Goal: Information Seeking & Learning: Learn about a topic

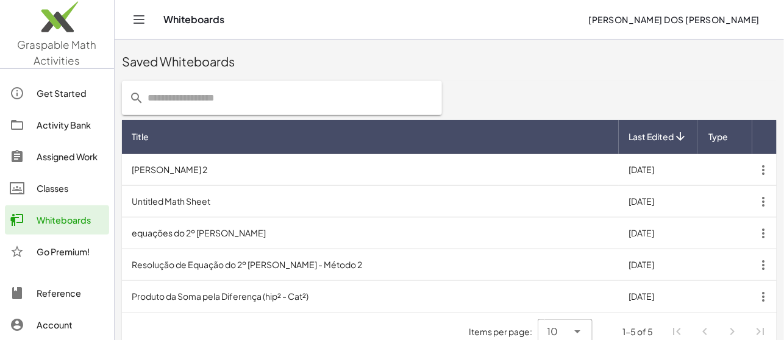
scroll to position [300, 0]
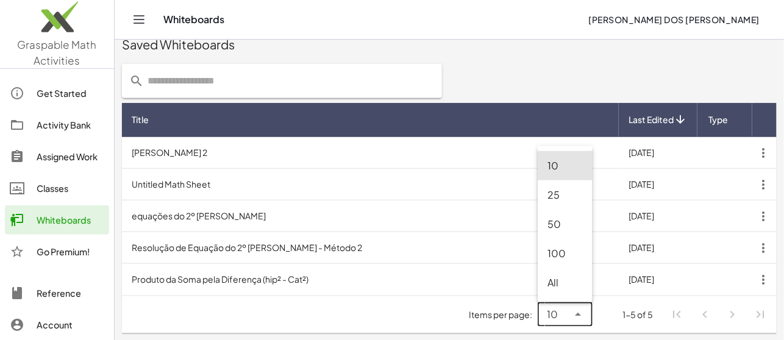
click at [579, 318] on icon at bounding box center [578, 314] width 15 height 15
click at [557, 199] on div "25" at bounding box center [565, 195] width 35 height 15
click at [577, 313] on icon at bounding box center [578, 314] width 15 height 15
click at [560, 157] on div "10" at bounding box center [565, 165] width 55 height 29
type input "**"
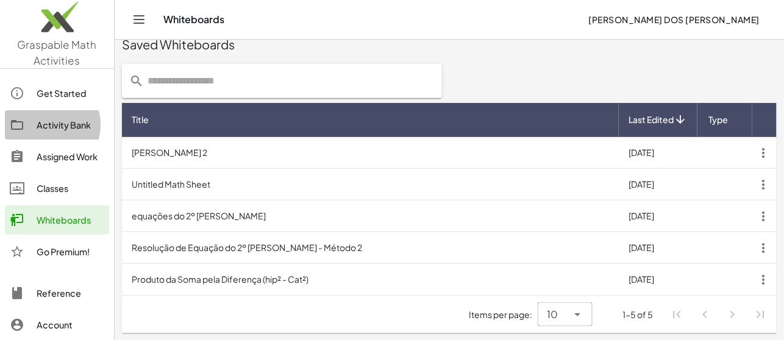
click at [69, 124] on div "Activity Bank" at bounding box center [71, 125] width 68 height 15
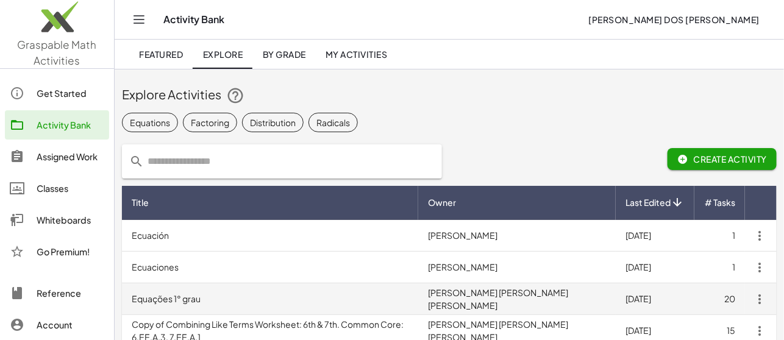
click at [166, 293] on td "Equações 1° grau" at bounding box center [270, 300] width 296 height 32
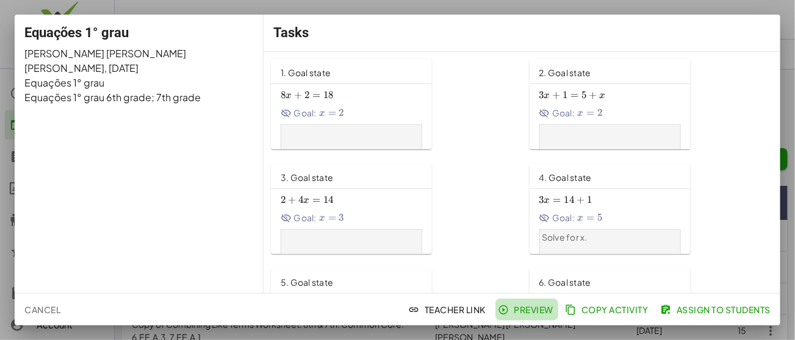
click at [503, 312] on icon "button" at bounding box center [503, 309] width 11 height 11
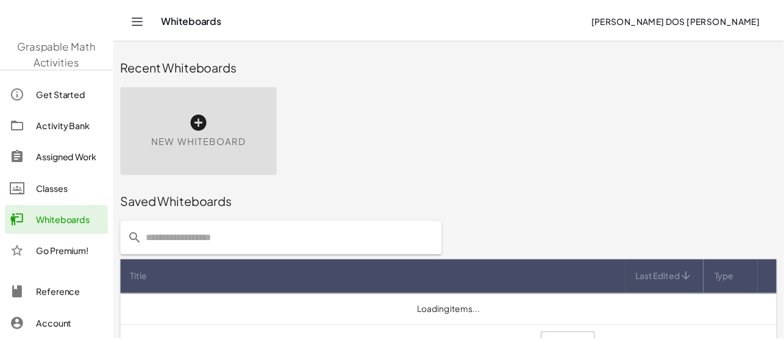
scroll to position [30, 0]
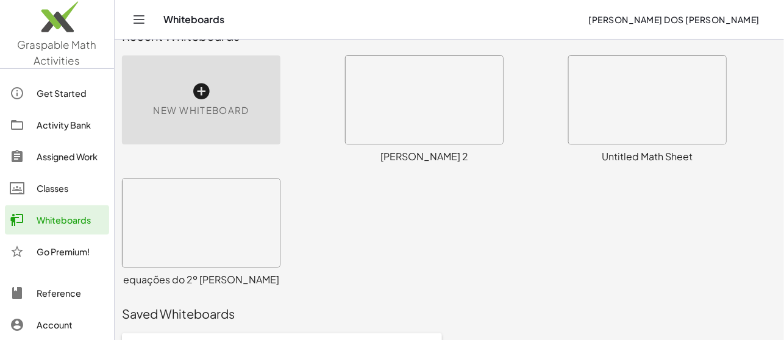
click at [62, 123] on div "Activity Bank" at bounding box center [71, 125] width 68 height 15
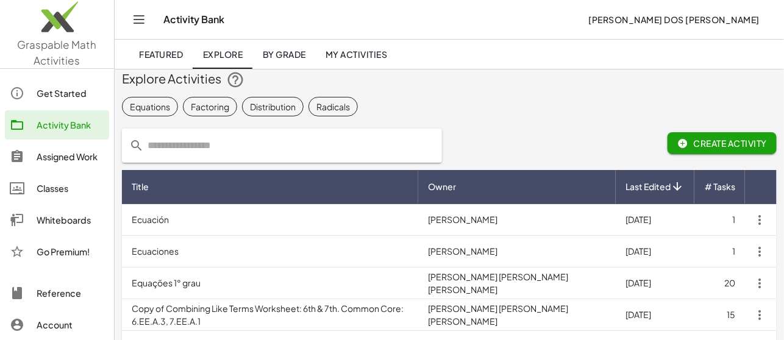
scroll to position [17, 0]
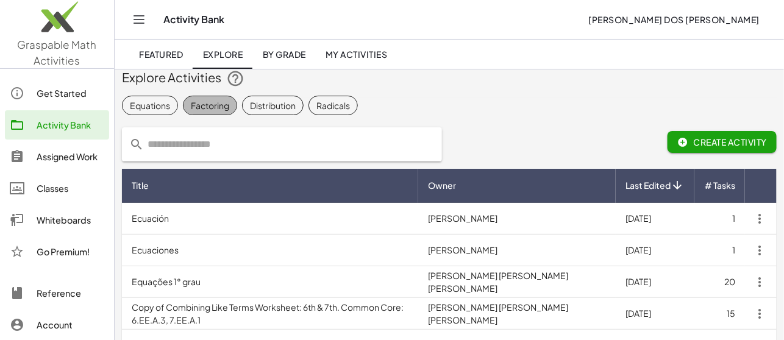
click at [196, 101] on div "Factoring" at bounding box center [210, 105] width 38 height 13
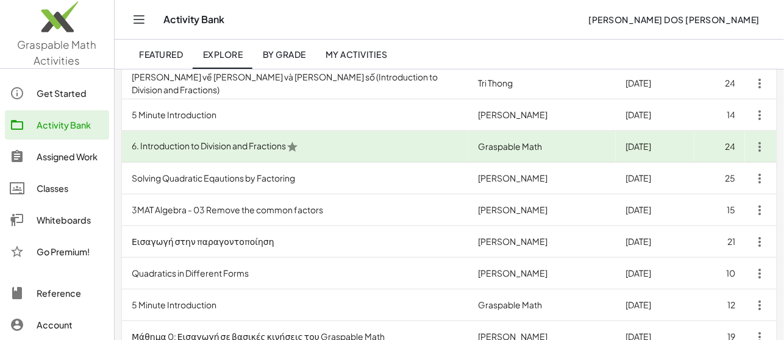
scroll to position [210, 0]
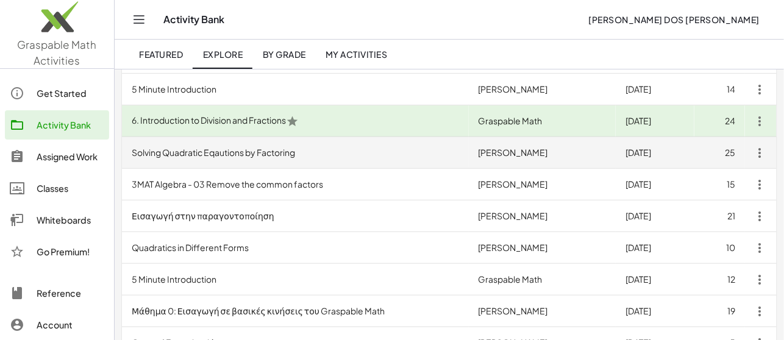
click at [248, 157] on td "Solving Quadratic Eqautions by Factoring" at bounding box center [295, 153] width 347 height 32
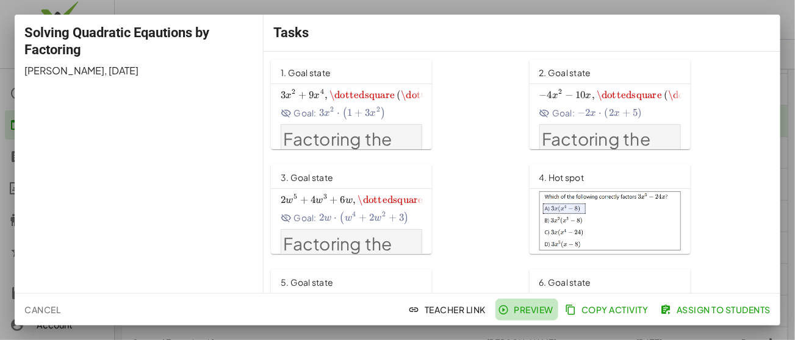
click at [512, 313] on span "Preview" at bounding box center [526, 309] width 53 height 11
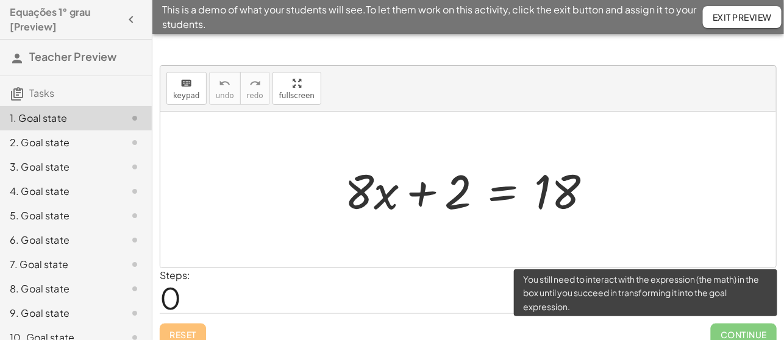
click at [741, 330] on span "Continue" at bounding box center [744, 335] width 66 height 22
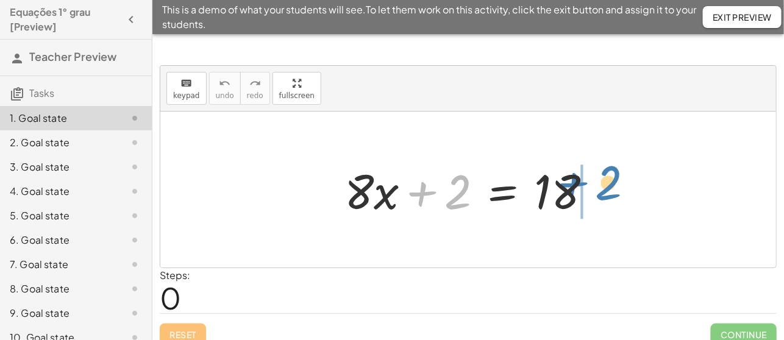
drag, startPoint x: 458, startPoint y: 193, endPoint x: 609, endPoint y: 184, distance: 150.9
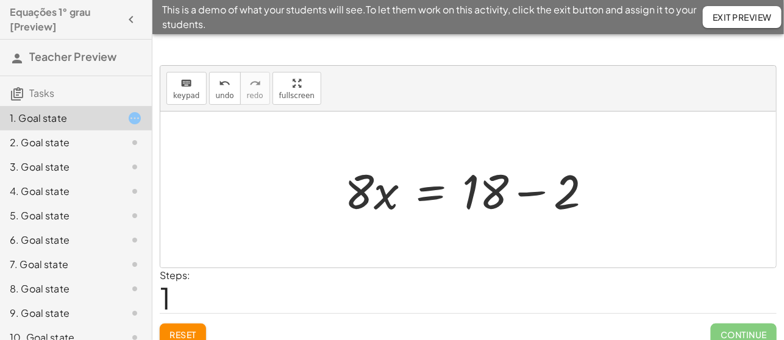
click at [522, 191] on div at bounding box center [473, 190] width 270 height 63
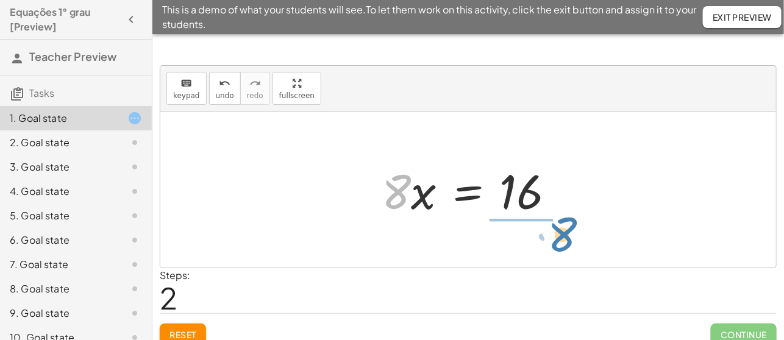
drag, startPoint x: 393, startPoint y: 206, endPoint x: 560, endPoint y: 249, distance: 171.9
click at [560, 249] on div "+ · 8 · x + 2 = 18 · 8 · x = + 18 − 2 · 8 · 8 · x = 16" at bounding box center [468, 190] width 616 height 156
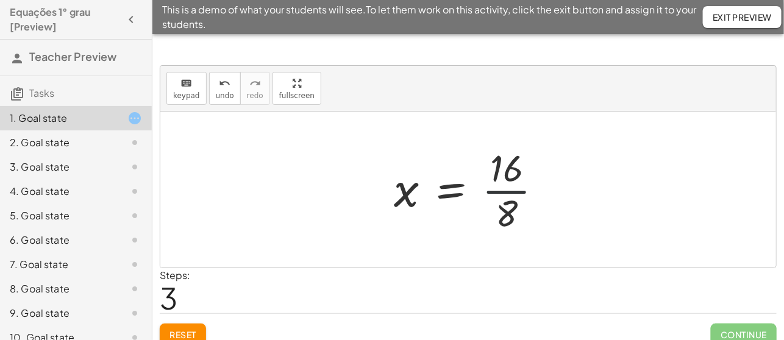
click at [513, 191] on div at bounding box center [473, 190] width 171 height 94
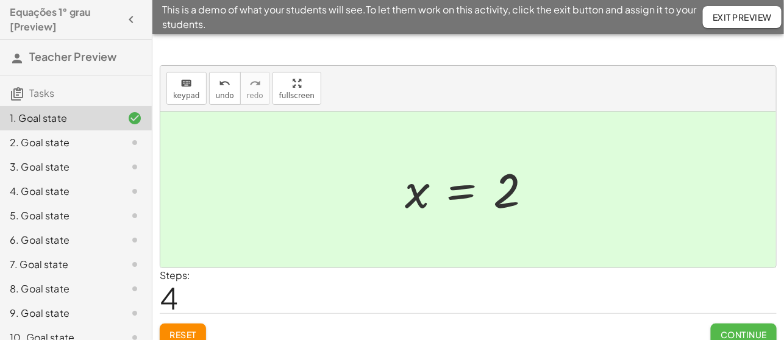
click at [746, 336] on span "Continue" at bounding box center [744, 334] width 46 height 11
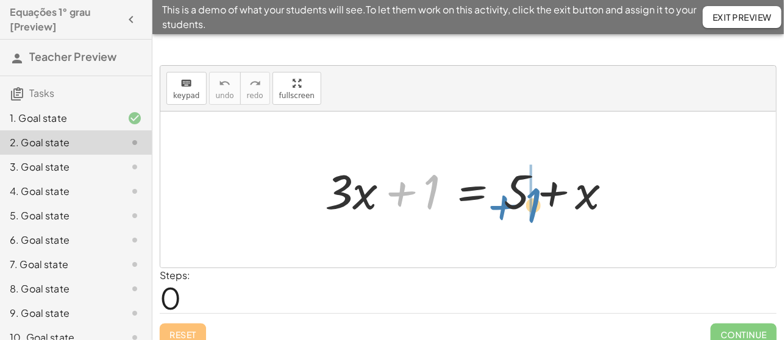
drag, startPoint x: 409, startPoint y: 198, endPoint x: 510, endPoint y: 210, distance: 102.0
click at [510, 210] on div at bounding box center [473, 190] width 309 height 63
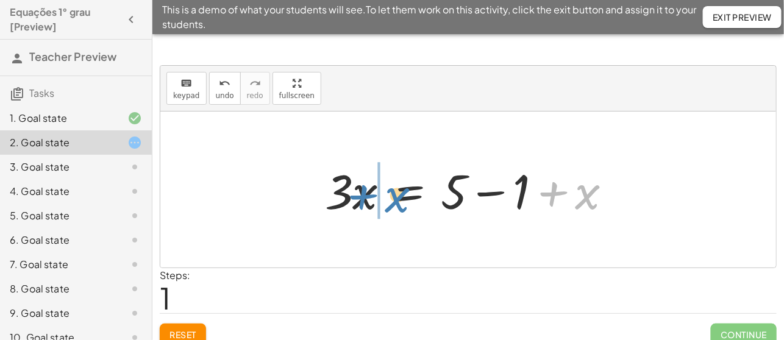
drag, startPoint x: 588, startPoint y: 195, endPoint x: 398, endPoint y: 198, distance: 190.3
click at [398, 198] on div at bounding box center [473, 190] width 309 height 63
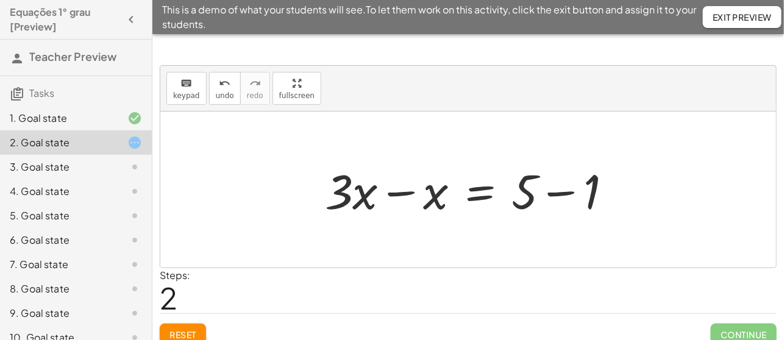
click at [554, 198] on div at bounding box center [473, 190] width 309 height 63
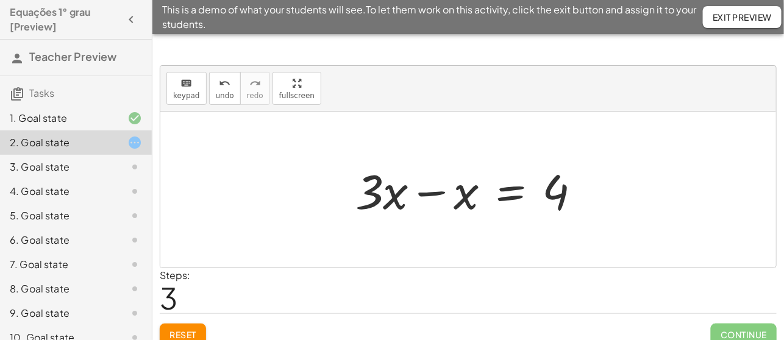
click at [426, 195] on div at bounding box center [472, 190] width 247 height 63
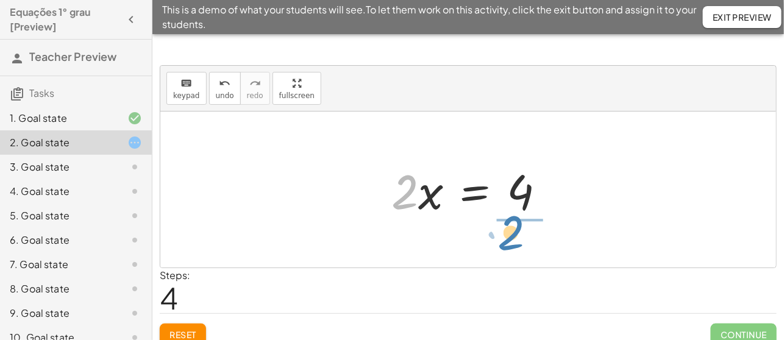
drag, startPoint x: 402, startPoint y: 205, endPoint x: 508, endPoint y: 244, distance: 112.8
click at [508, 244] on div "+ · 3 · x + 1 = + 5 + x · 3 · x = + 5 − 1 + x + · 3 · x − x = + 5 − 1 + · 3 · x…" at bounding box center [468, 190] width 616 height 156
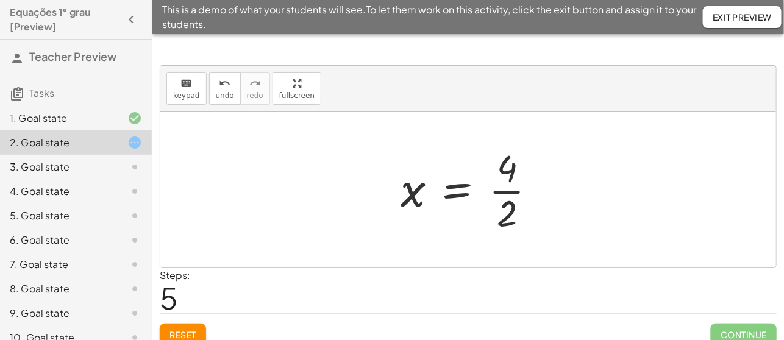
click at [503, 191] on div at bounding box center [474, 190] width 158 height 94
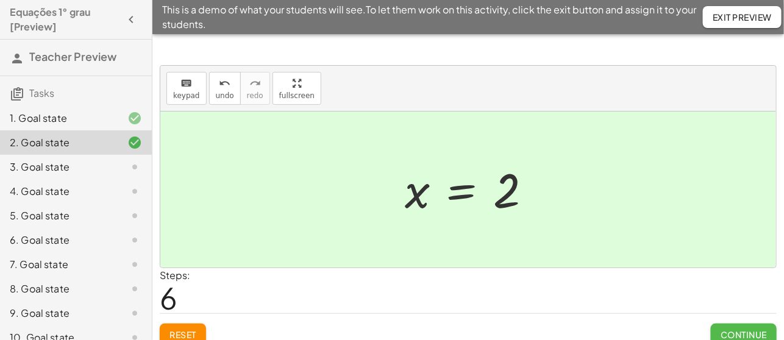
click at [726, 329] on span "Continue" at bounding box center [744, 334] width 46 height 11
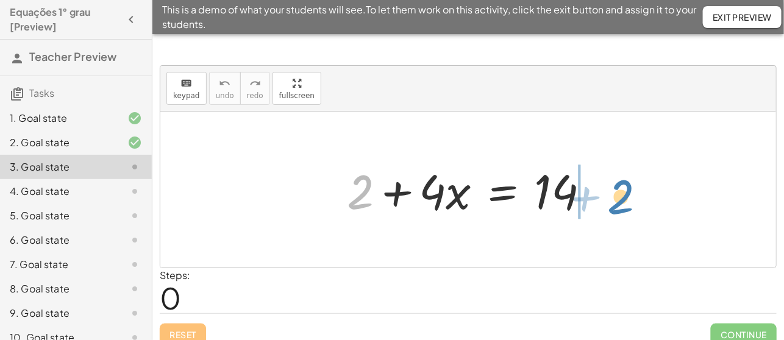
drag, startPoint x: 363, startPoint y: 195, endPoint x: 623, endPoint y: 201, distance: 259.8
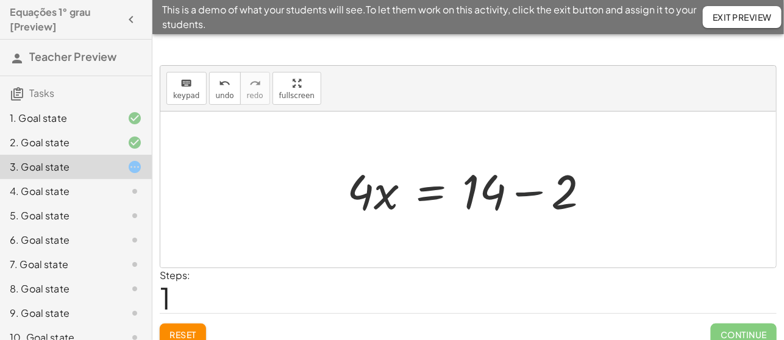
click at [523, 194] on div at bounding box center [473, 190] width 265 height 63
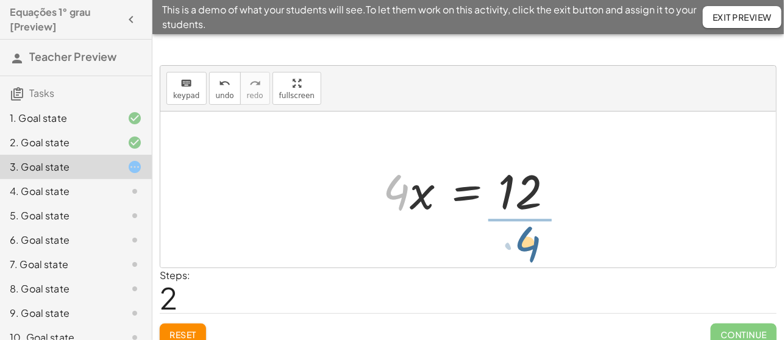
drag, startPoint x: 402, startPoint y: 198, endPoint x: 534, endPoint y: 245, distance: 140.0
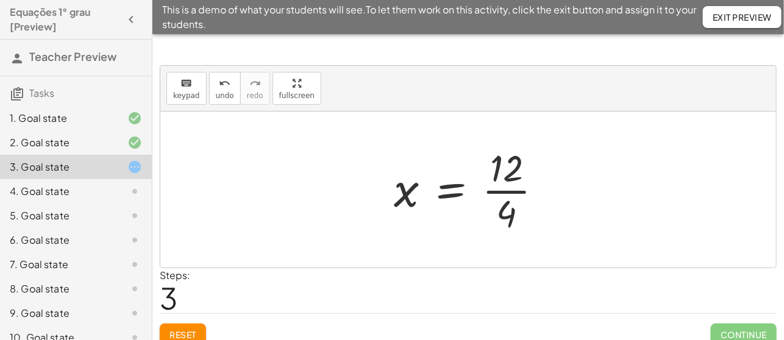
click at [508, 190] on div at bounding box center [473, 190] width 171 height 94
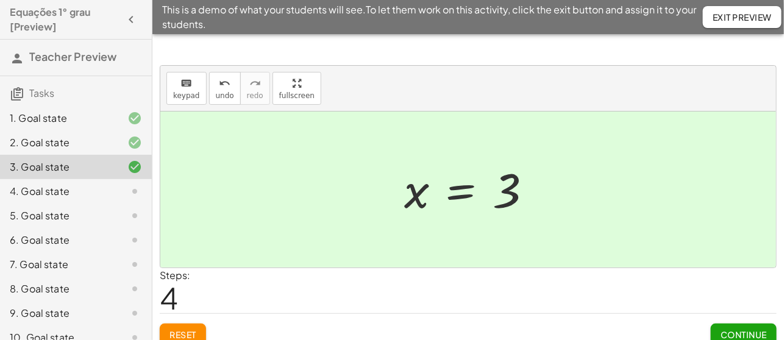
click at [79, 191] on div "4. Goal state" at bounding box center [59, 191] width 98 height 15
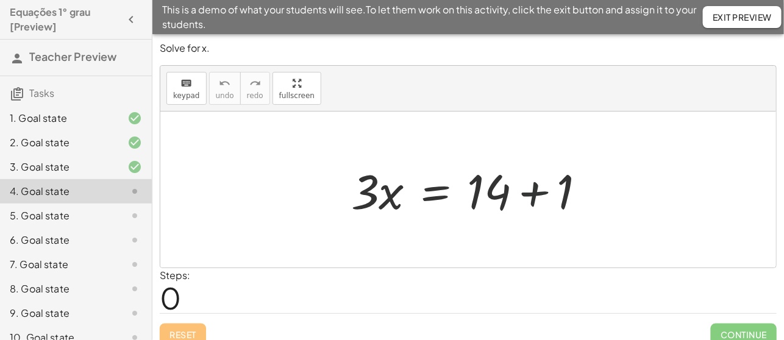
click at [530, 195] on div at bounding box center [473, 190] width 256 height 63
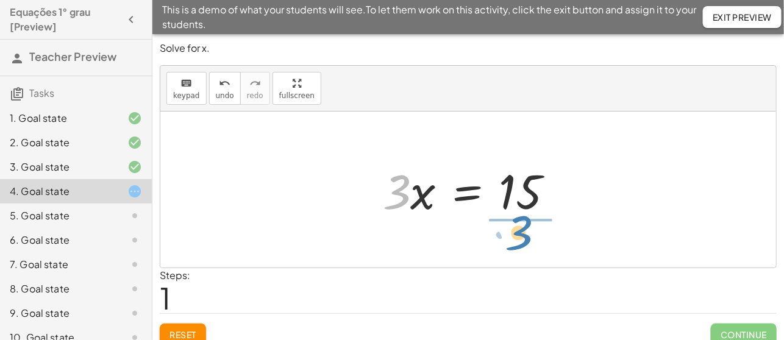
drag, startPoint x: 395, startPoint y: 204, endPoint x: 517, endPoint y: 245, distance: 128.8
click at [517, 245] on div "· 3 · x = + 14 + 1 · 3 · 3 · x = 15" at bounding box center [468, 190] width 616 height 156
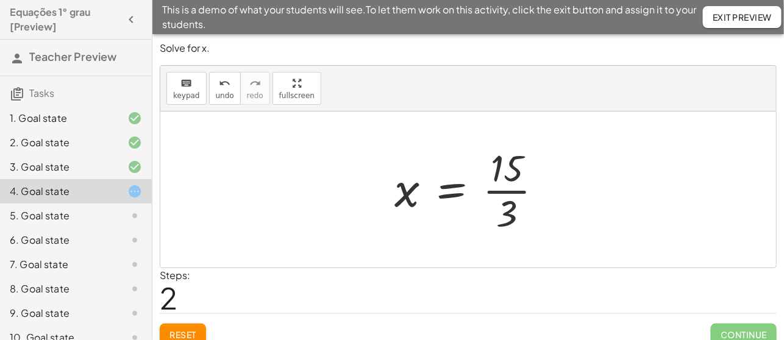
click at [510, 190] on div at bounding box center [473, 190] width 170 height 94
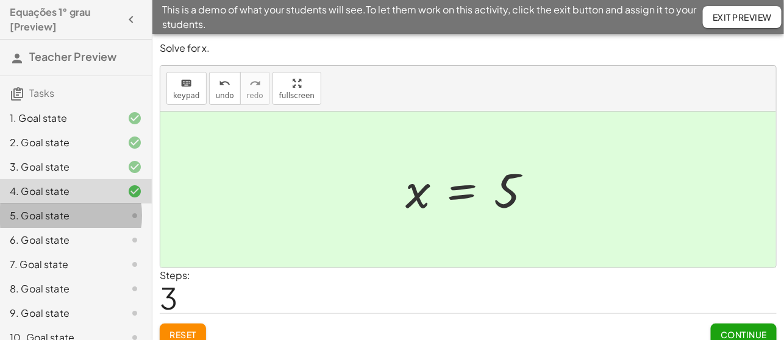
click at [45, 217] on div "5. Goal state" at bounding box center [59, 216] width 98 height 15
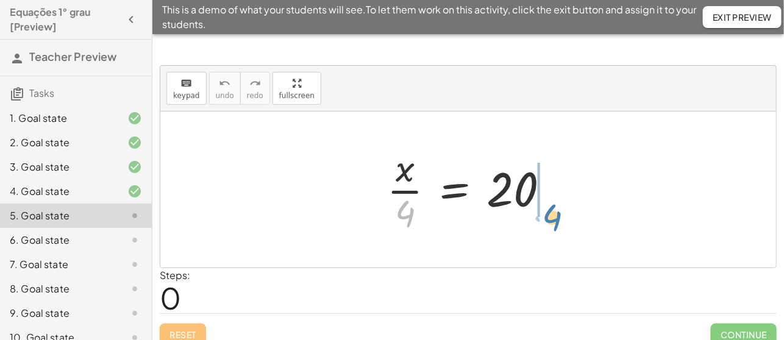
drag, startPoint x: 404, startPoint y: 208, endPoint x: 551, endPoint y: 212, distance: 146.4
click at [551, 212] on div at bounding box center [473, 190] width 184 height 94
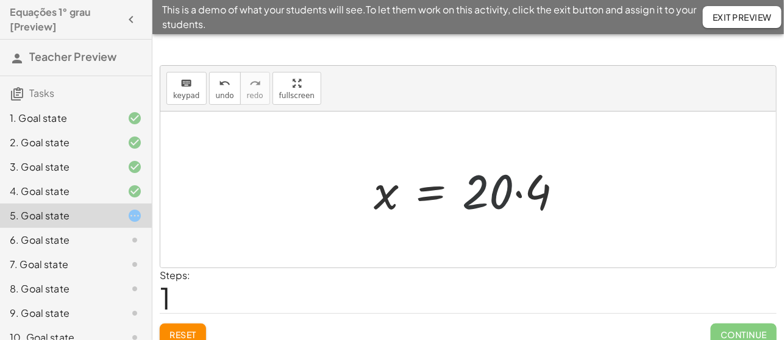
click at [509, 194] on div at bounding box center [474, 190] width 212 height 63
click at [520, 196] on div at bounding box center [474, 190] width 212 height 63
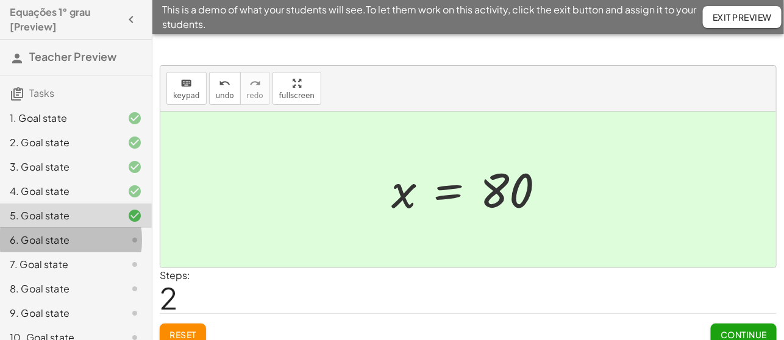
click at [74, 245] on div "6. Goal state" at bounding box center [59, 240] width 98 height 15
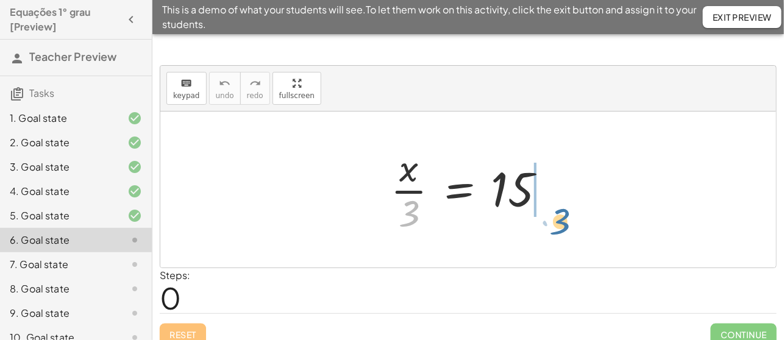
drag, startPoint x: 410, startPoint y: 216, endPoint x: 561, endPoint y: 224, distance: 151.4
click at [561, 224] on div at bounding box center [473, 190] width 177 height 94
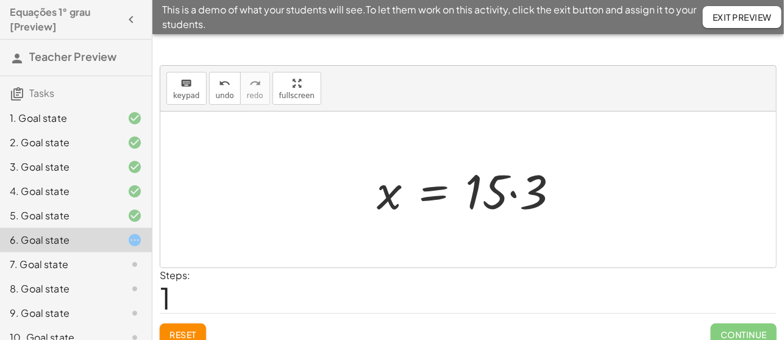
click at [512, 194] on div at bounding box center [473, 190] width 204 height 63
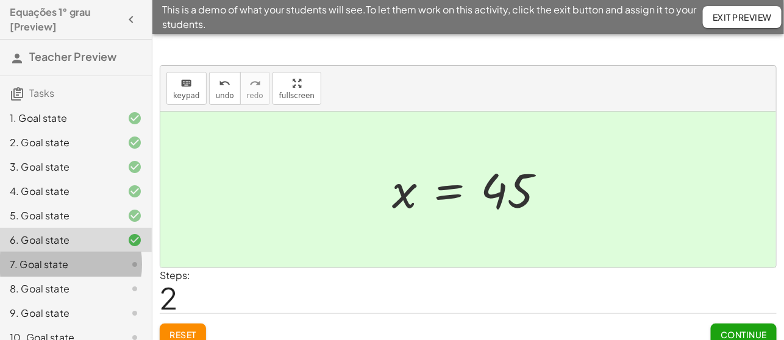
click at [45, 265] on div "7. Goal state" at bounding box center [59, 264] width 98 height 15
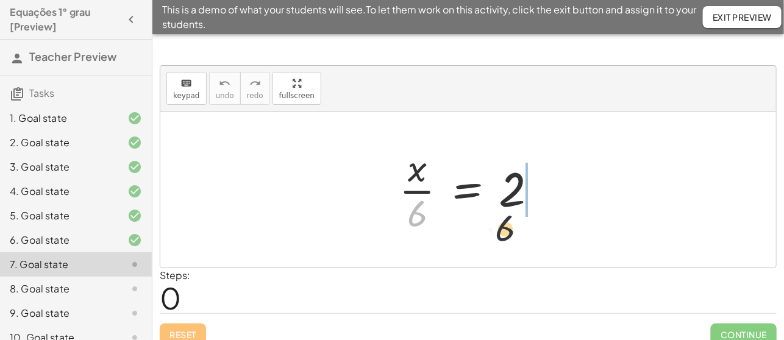
drag, startPoint x: 420, startPoint y: 216, endPoint x: 559, endPoint y: 217, distance: 139.6
drag, startPoint x: 420, startPoint y: 220, endPoint x: 554, endPoint y: 187, distance: 138.0
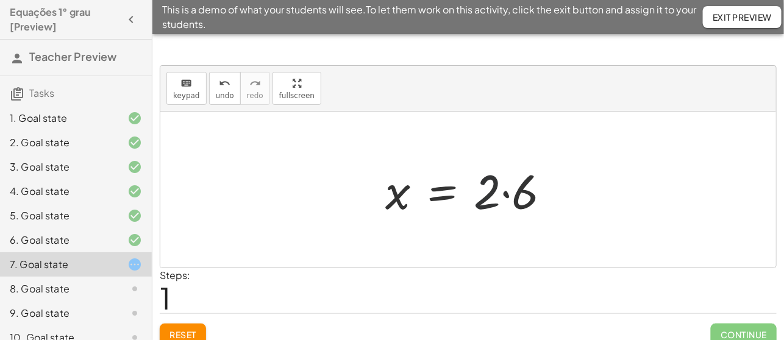
click at [499, 193] on div at bounding box center [472, 190] width 187 height 63
click at [507, 195] on div at bounding box center [472, 190] width 187 height 63
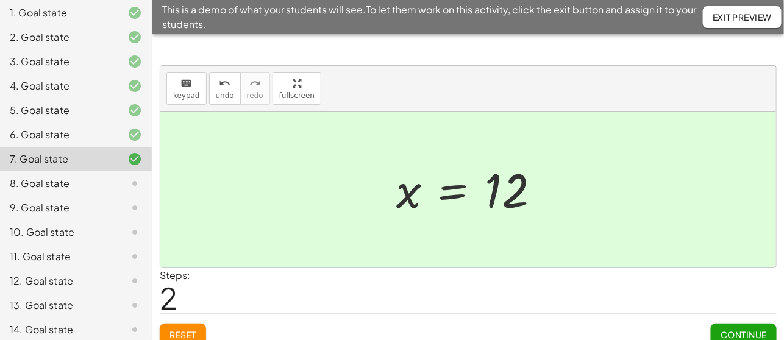
scroll to position [119, 0]
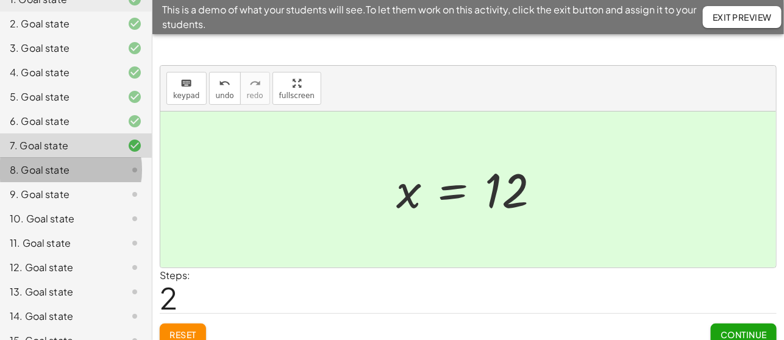
click at [45, 168] on div "8. Goal state" at bounding box center [59, 170] width 98 height 15
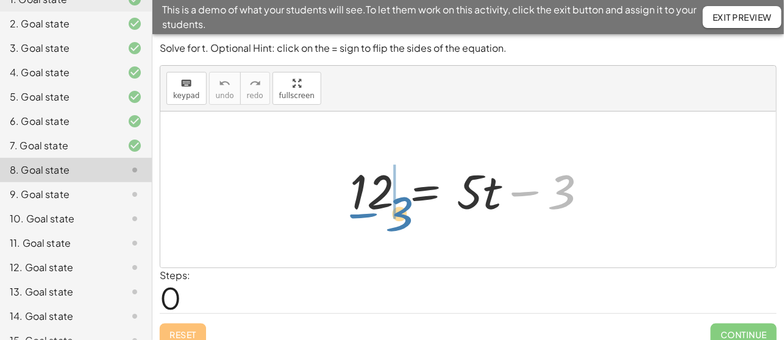
drag, startPoint x: 546, startPoint y: 194, endPoint x: 386, endPoint y: 215, distance: 161.1
click at [386, 215] on div at bounding box center [473, 190] width 259 height 63
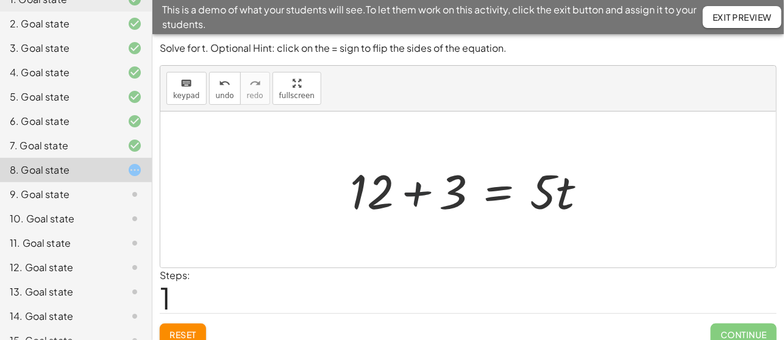
click at [415, 192] on div at bounding box center [473, 190] width 259 height 63
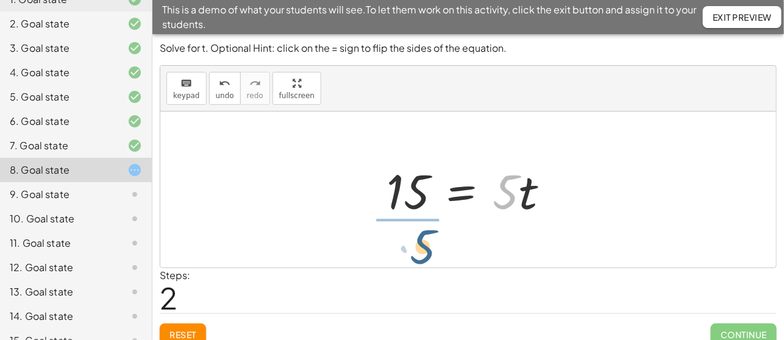
drag, startPoint x: 505, startPoint y: 203, endPoint x: 422, endPoint y: 253, distance: 97.4
click at [422, 253] on div "12 = + · 5 · t − 3 + 12 + 3 = · 5 · t · 5 = · 5 · t 15" at bounding box center [468, 190] width 616 height 156
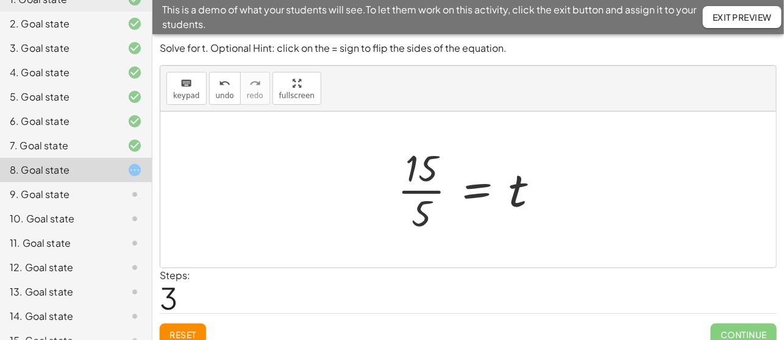
click at [412, 191] on div at bounding box center [473, 190] width 164 height 94
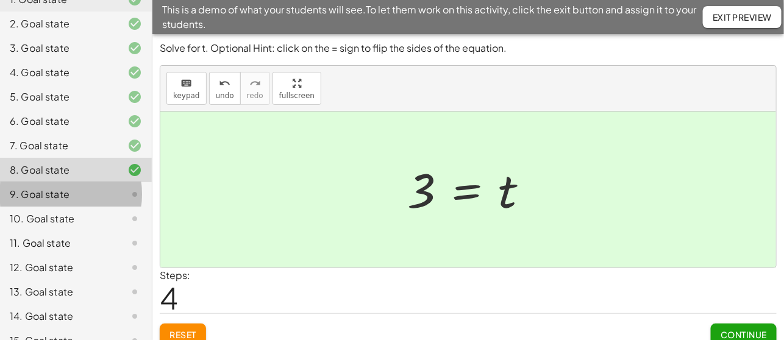
click at [44, 195] on div "9. Goal state" at bounding box center [59, 194] width 98 height 15
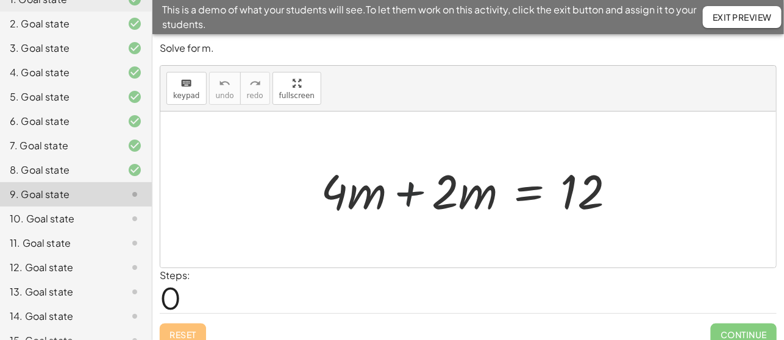
click at [412, 193] on div at bounding box center [473, 190] width 317 height 63
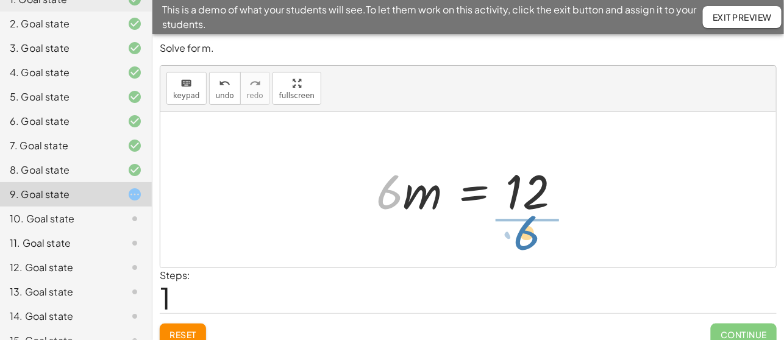
drag, startPoint x: 385, startPoint y: 202, endPoint x: 522, endPoint y: 243, distance: 142.4
click at [522, 243] on div "+ · 4 · m + · 2 · m = 12 · 6 · m = 12 · 6" at bounding box center [468, 190] width 616 height 156
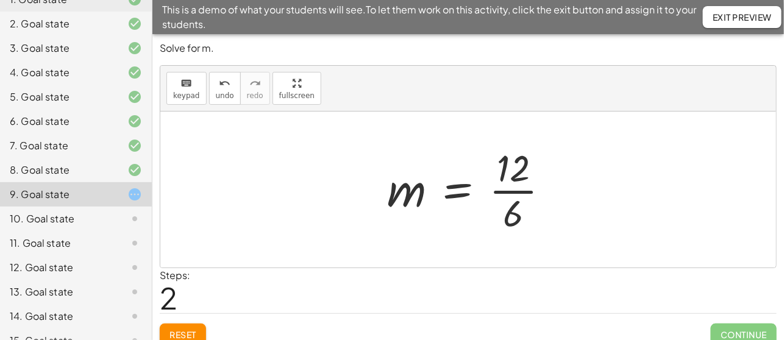
click at [515, 193] on div at bounding box center [473, 190] width 184 height 94
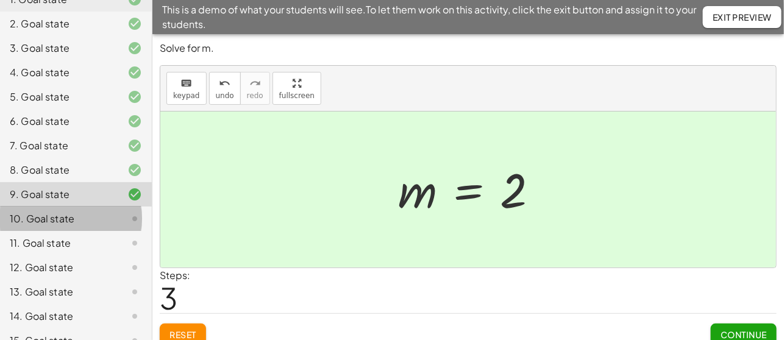
click at [37, 218] on div "10. Goal state" at bounding box center [59, 219] width 98 height 15
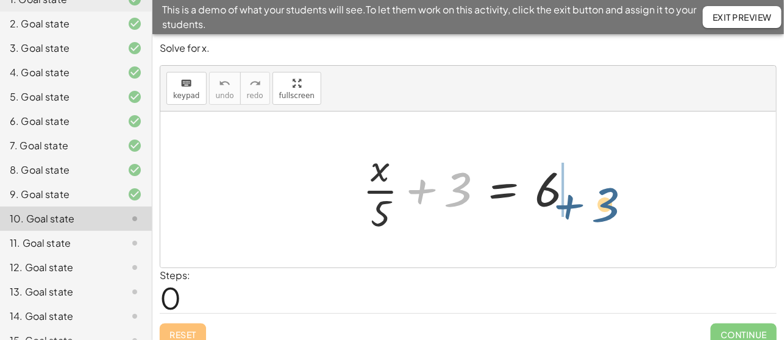
drag, startPoint x: 447, startPoint y: 195, endPoint x: 596, endPoint y: 209, distance: 149.5
click at [596, 209] on div "+ 3 + · x · 5 + 3 = 6" at bounding box center [468, 190] width 616 height 156
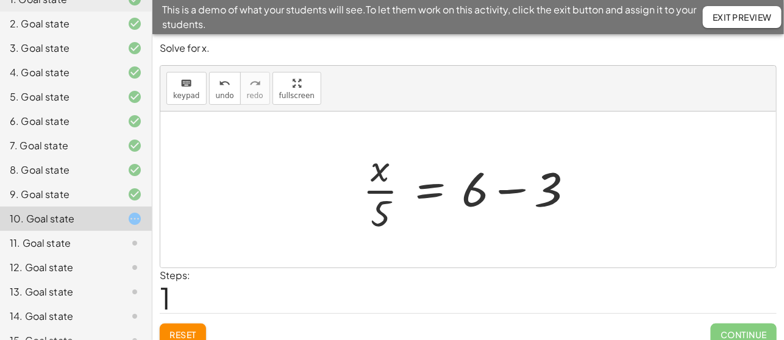
click at [515, 189] on div at bounding box center [473, 190] width 233 height 94
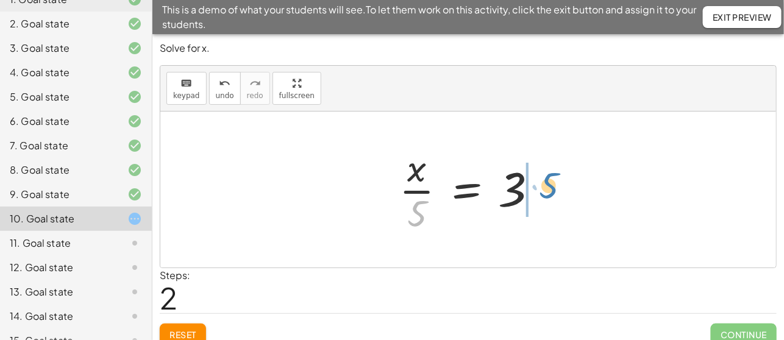
drag, startPoint x: 417, startPoint y: 213, endPoint x: 549, endPoint y: 186, distance: 134.5
click at [549, 186] on div at bounding box center [473, 190] width 160 height 94
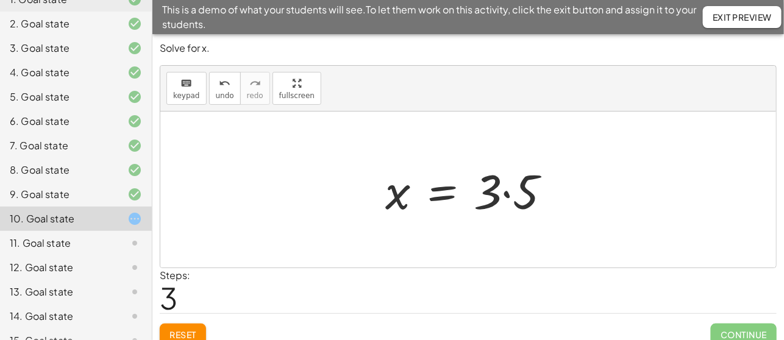
click at [507, 192] on div at bounding box center [473, 190] width 188 height 63
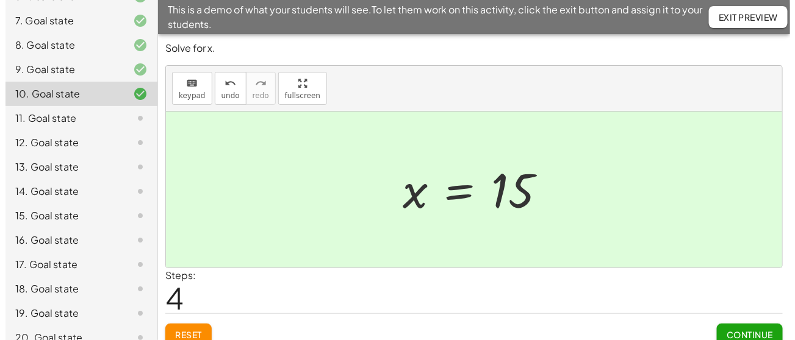
scroll to position [258, 0]
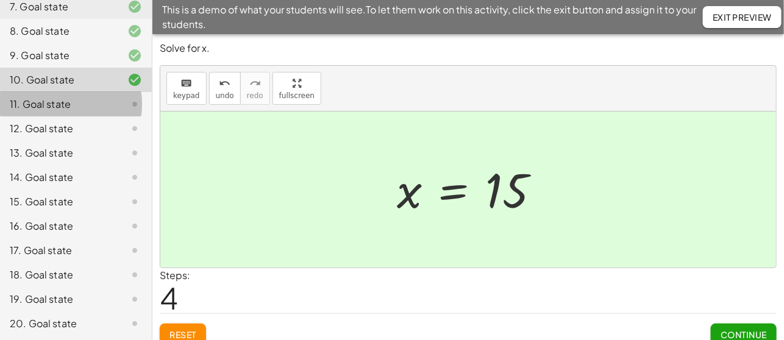
click at [41, 105] on div "11. Goal state" at bounding box center [59, 104] width 98 height 15
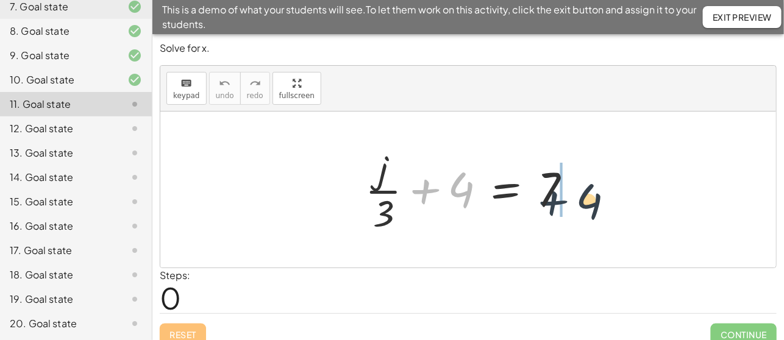
drag, startPoint x: 427, startPoint y: 190, endPoint x: 571, endPoint y: 197, distance: 144.7
click at [571, 197] on div at bounding box center [473, 190] width 229 height 94
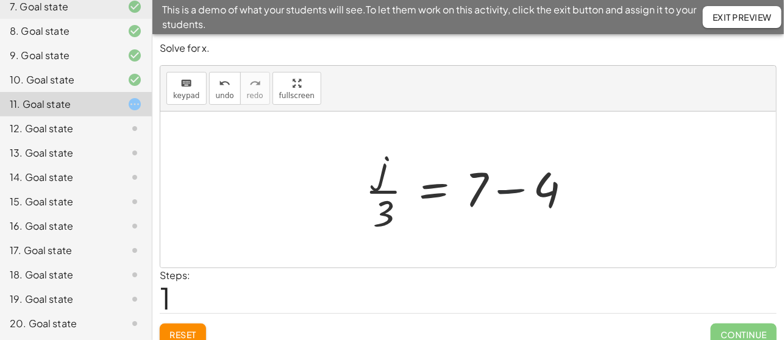
click at [509, 191] on div at bounding box center [473, 190] width 229 height 94
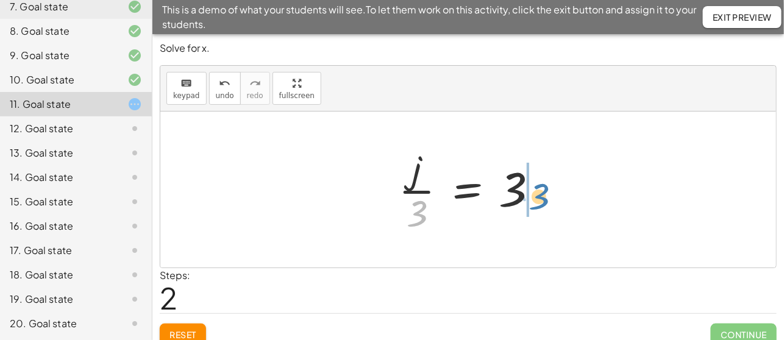
drag, startPoint x: 417, startPoint y: 216, endPoint x: 538, endPoint y: 198, distance: 122.6
click at [538, 198] on div at bounding box center [474, 190] width 162 height 94
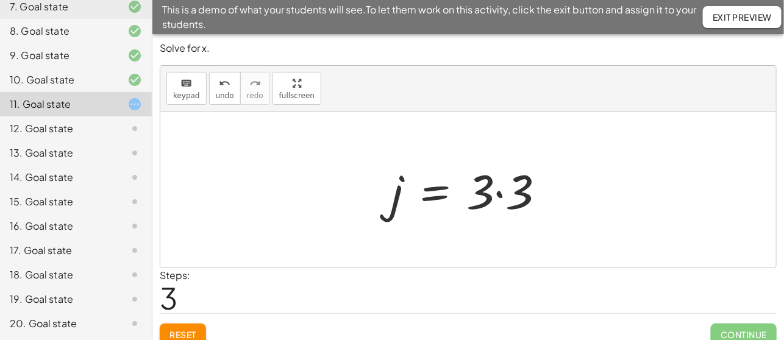
click at [501, 198] on div at bounding box center [473, 190] width 176 height 63
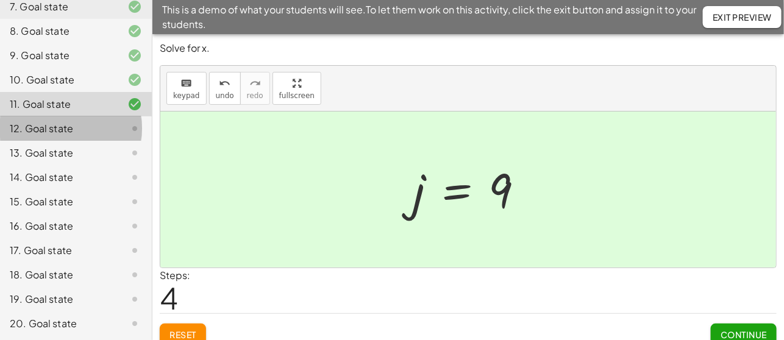
click at [40, 132] on div "12. Goal state" at bounding box center [59, 128] width 98 height 15
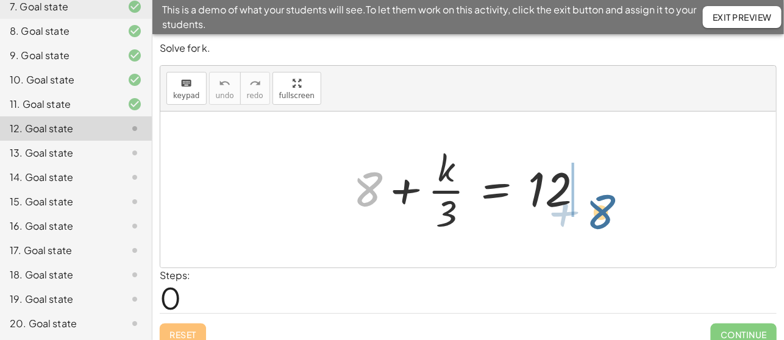
drag, startPoint x: 370, startPoint y: 191, endPoint x: 603, endPoint y: 213, distance: 234.0
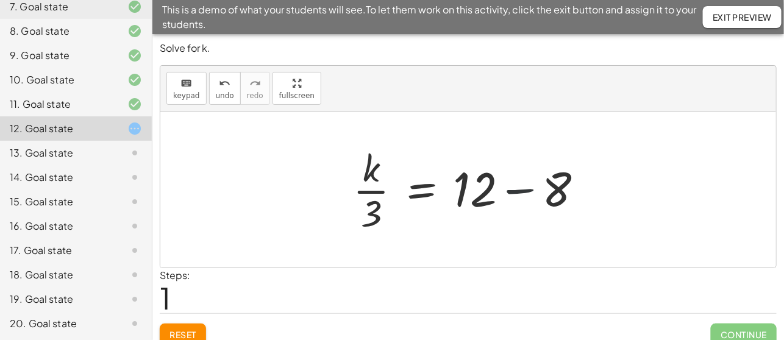
click at [523, 189] on div at bounding box center [473, 190] width 252 height 94
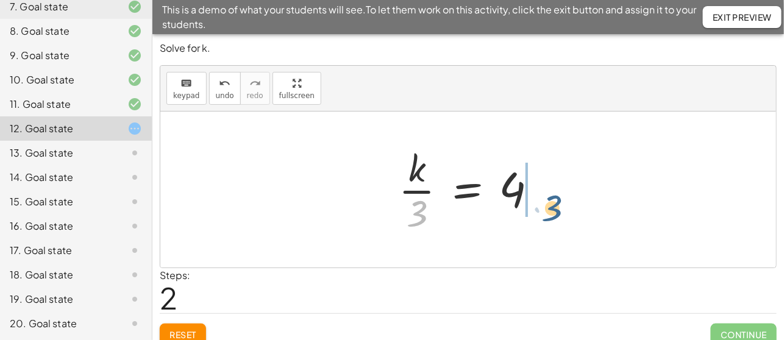
drag, startPoint x: 420, startPoint y: 221, endPoint x: 555, endPoint y: 215, distance: 135.5
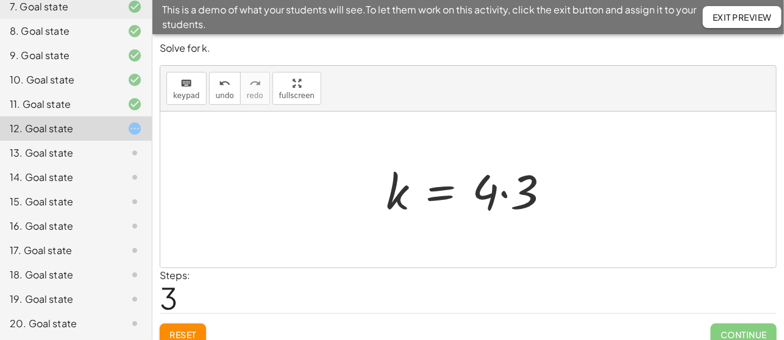
click at [507, 191] on div at bounding box center [473, 190] width 186 height 63
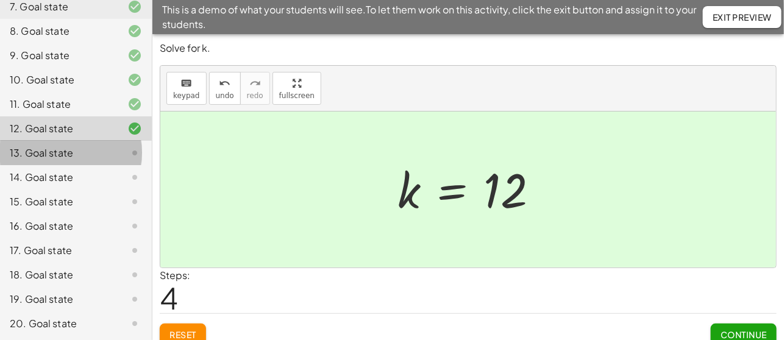
click at [29, 153] on div "13. Goal state" at bounding box center [59, 153] width 98 height 15
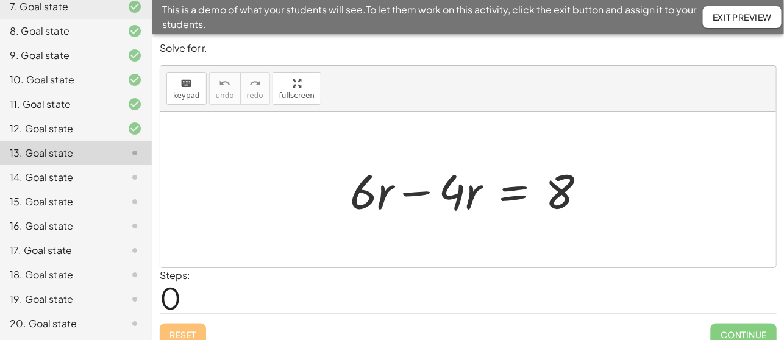
click at [420, 193] on div at bounding box center [473, 190] width 258 height 63
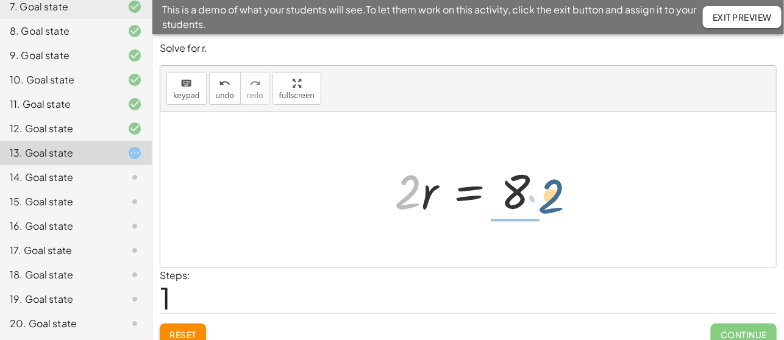
drag, startPoint x: 408, startPoint y: 195, endPoint x: 553, endPoint y: 197, distance: 145.1
click at [553, 197] on div at bounding box center [472, 190] width 169 height 63
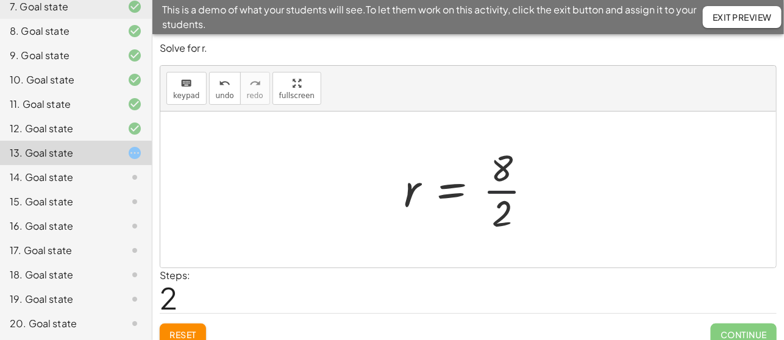
click at [503, 190] on div at bounding box center [473, 190] width 151 height 94
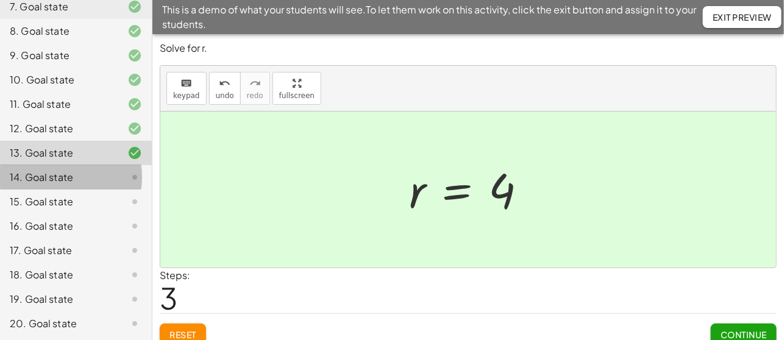
click at [38, 176] on div "14. Goal state" at bounding box center [59, 177] width 98 height 15
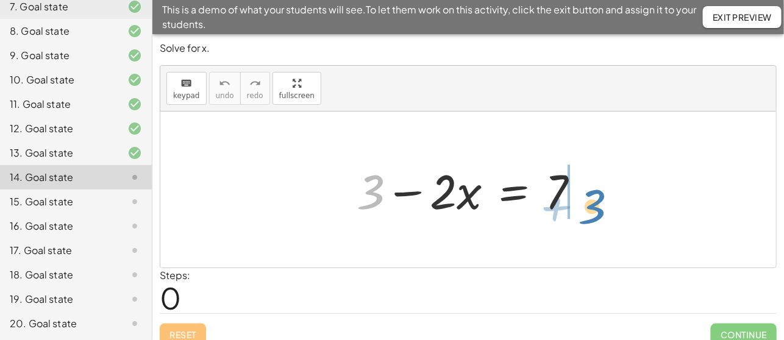
drag, startPoint x: 378, startPoint y: 199, endPoint x: 600, endPoint y: 213, distance: 222.4
click at [600, 213] on div "+ 3 + 3 − · 2 · x = 7" at bounding box center [468, 190] width 616 height 156
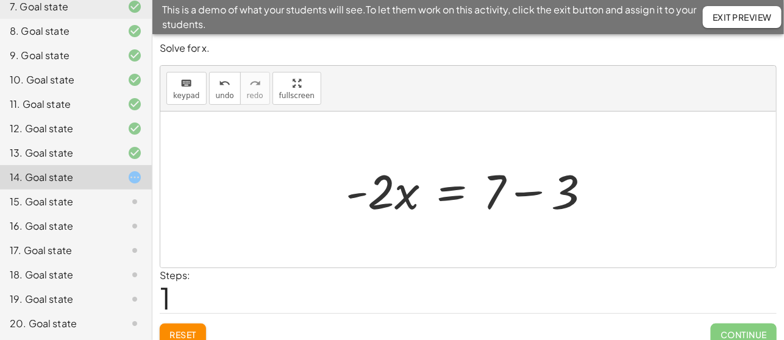
click at [538, 190] on div at bounding box center [473, 190] width 267 height 63
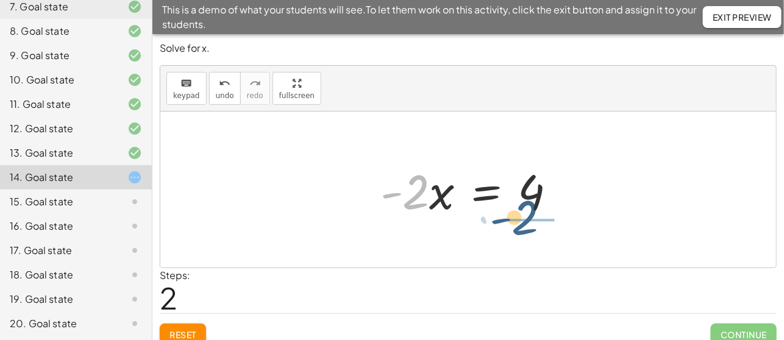
drag, startPoint x: 411, startPoint y: 200, endPoint x: 527, endPoint y: 222, distance: 117.9
click at [527, 222] on div "+ 3 − · 2 · x = 7 · - 2 · x = + 7 − 3 · - 2 · 2 · x = - 4" at bounding box center [468, 189] width 213 height 69
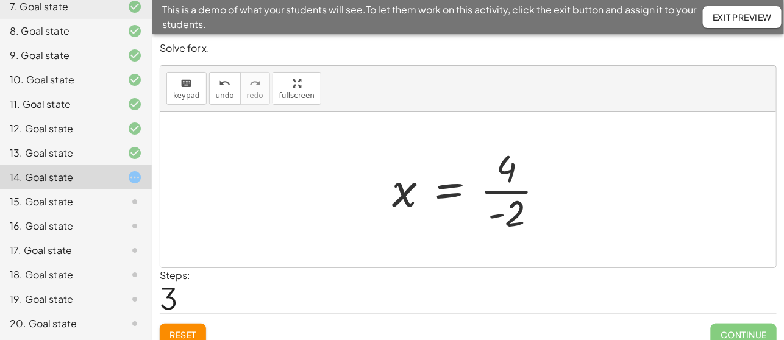
click at [509, 189] on div at bounding box center [473, 190] width 174 height 94
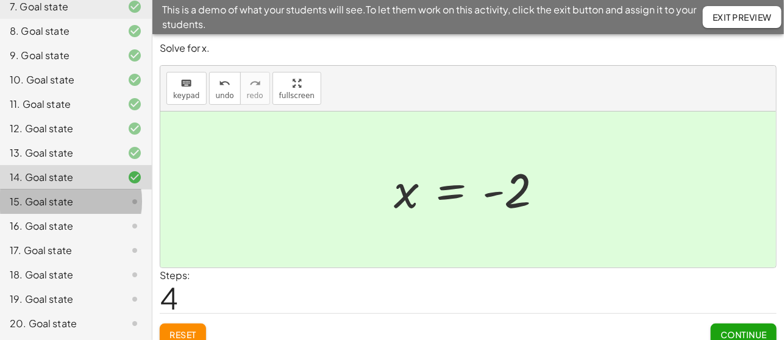
click at [29, 199] on div "15. Goal state" at bounding box center [59, 202] width 98 height 15
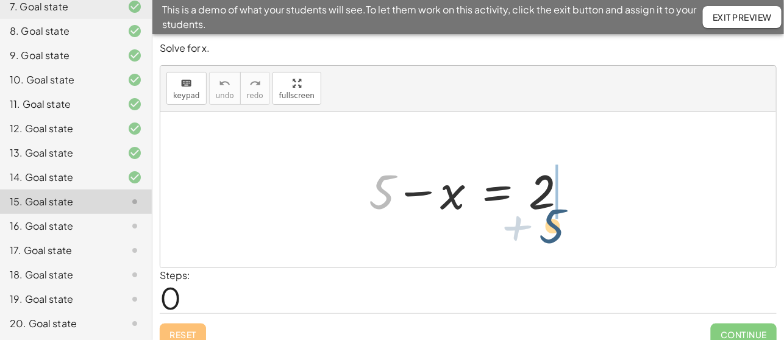
drag, startPoint x: 385, startPoint y: 197, endPoint x: 557, endPoint y: 231, distance: 175.9
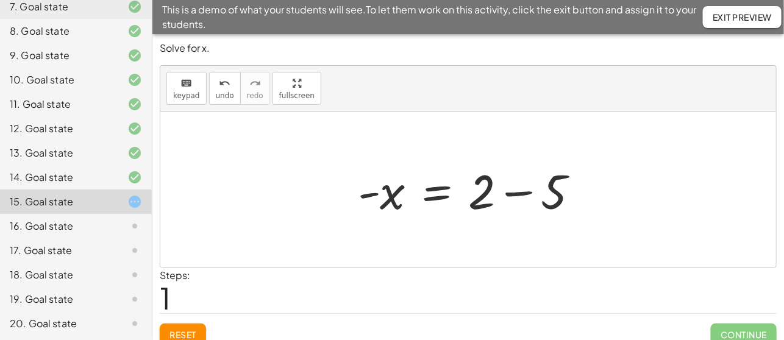
click at [523, 196] on div at bounding box center [473, 190] width 243 height 63
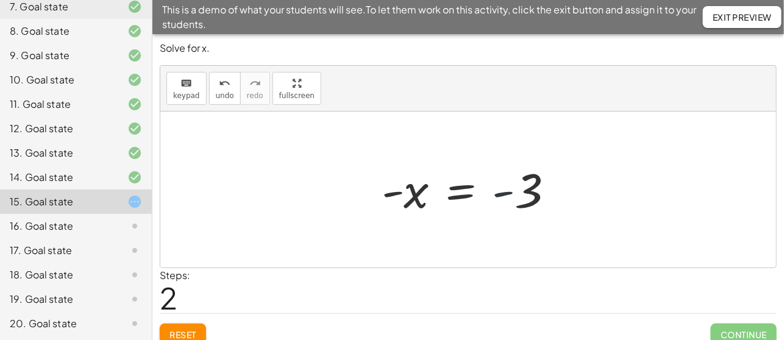
click at [496, 191] on div at bounding box center [473, 190] width 195 height 60
drag, startPoint x: 496, startPoint y: 191, endPoint x: 360, endPoint y: 192, distance: 136.0
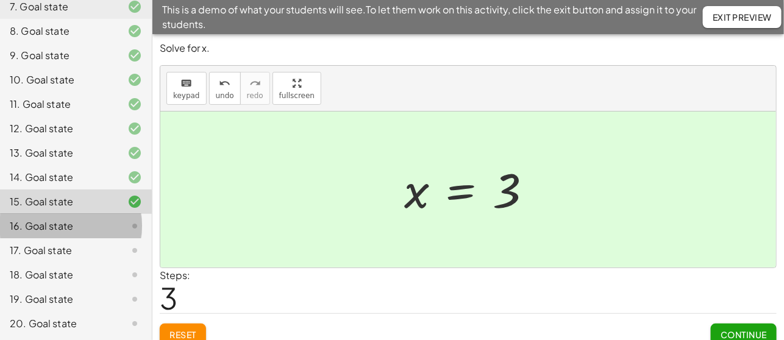
click at [36, 227] on div "16. Goal state" at bounding box center [59, 226] width 98 height 15
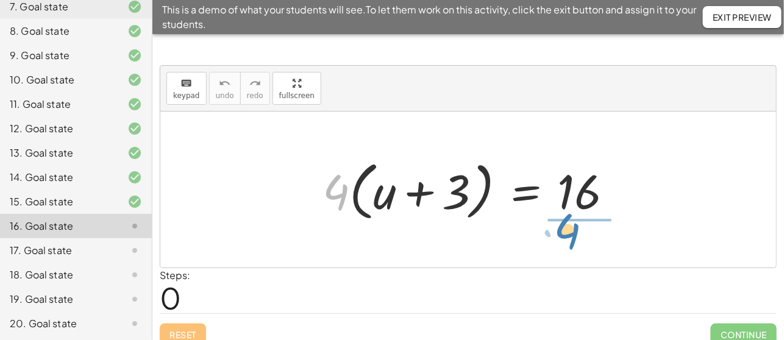
drag, startPoint x: 330, startPoint y: 195, endPoint x: 562, endPoint y: 234, distance: 235.0
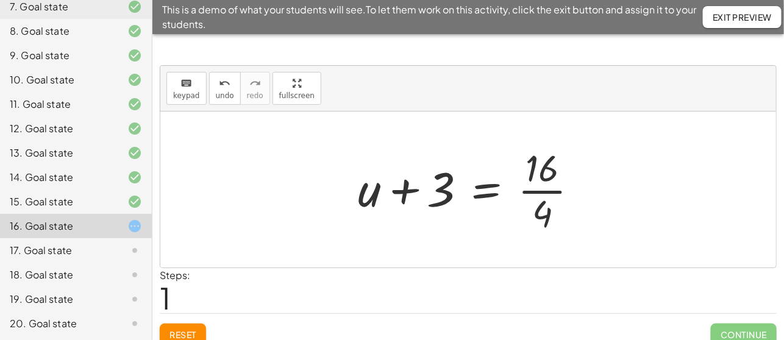
click at [549, 192] on div at bounding box center [473, 190] width 243 height 94
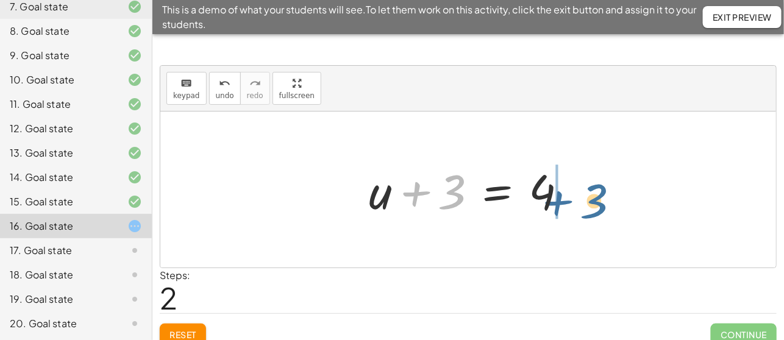
drag, startPoint x: 453, startPoint y: 207, endPoint x: 580, endPoint y: 208, distance: 127.4
click at [580, 208] on div at bounding box center [473, 190] width 221 height 63
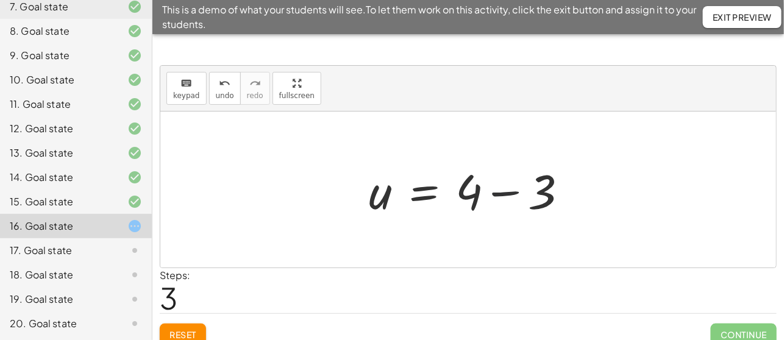
click at [504, 193] on div at bounding box center [473, 190] width 221 height 63
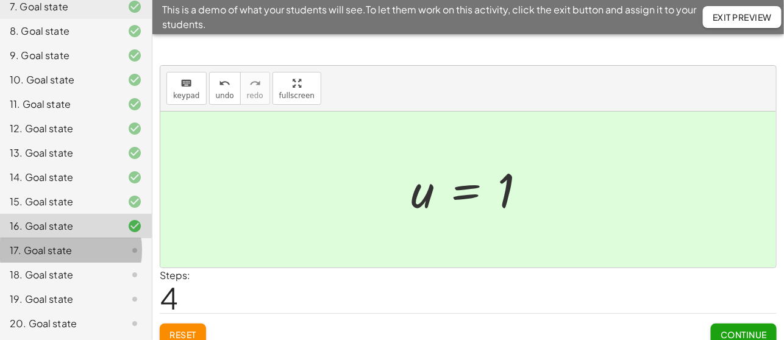
click at [29, 255] on div "17. Goal state" at bounding box center [59, 250] width 98 height 15
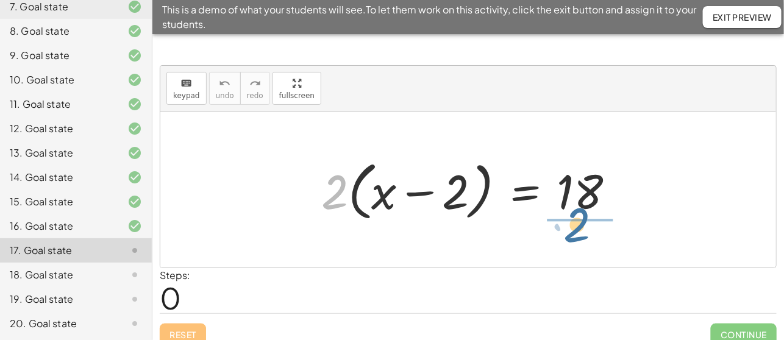
drag, startPoint x: 371, startPoint y: 222, endPoint x: 580, endPoint y: 226, distance: 209.2
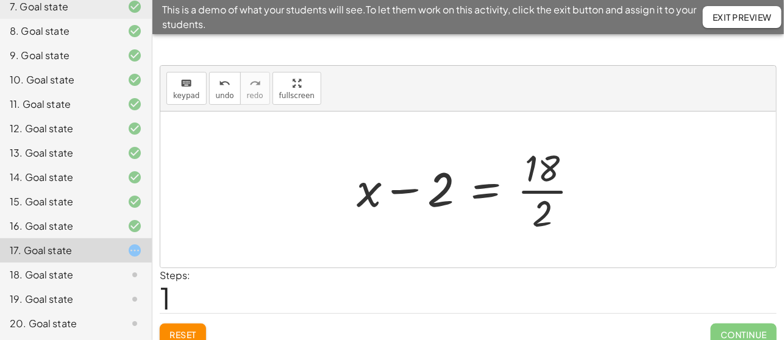
click at [548, 189] on div at bounding box center [473, 190] width 245 height 94
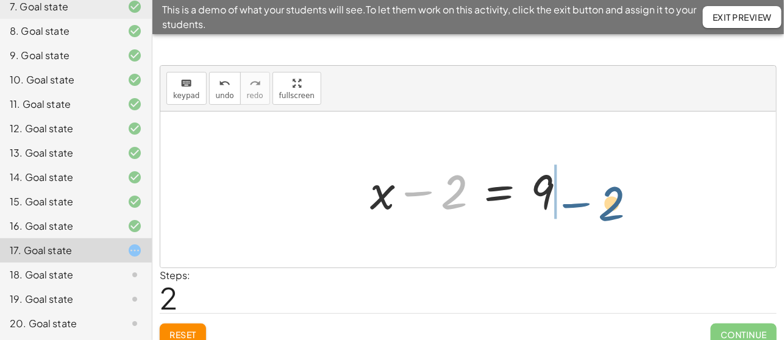
drag, startPoint x: 434, startPoint y: 195, endPoint x: 593, endPoint y: 207, distance: 159.0
click at [593, 207] on div "· 2 · ( + x − 2 ) = 18 + x − 2 = · 18 · 2 − 2 + x − 2 = 9" at bounding box center [468, 190] width 616 height 156
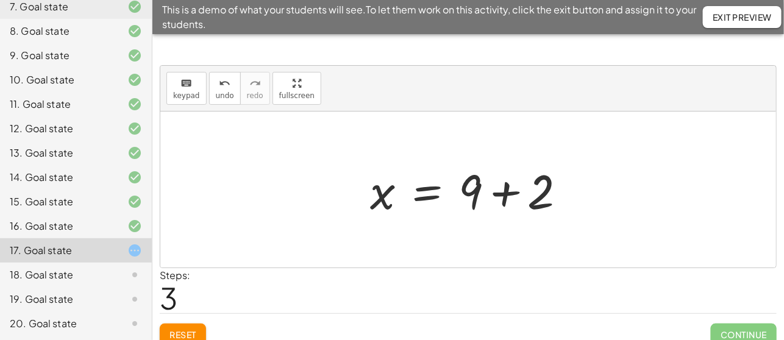
click at [499, 195] on div at bounding box center [473, 190] width 218 height 63
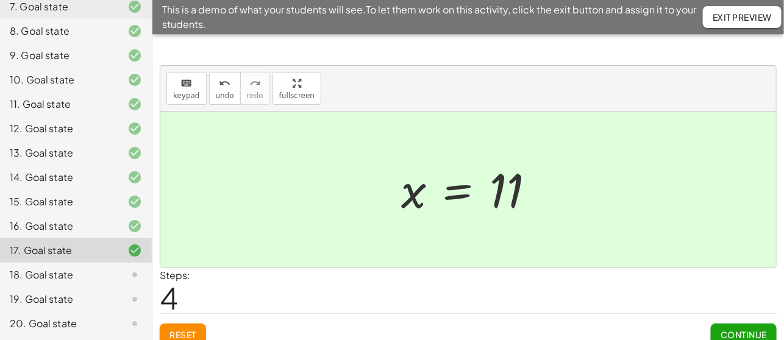
click at [61, 270] on div "18. Goal state" at bounding box center [59, 275] width 98 height 15
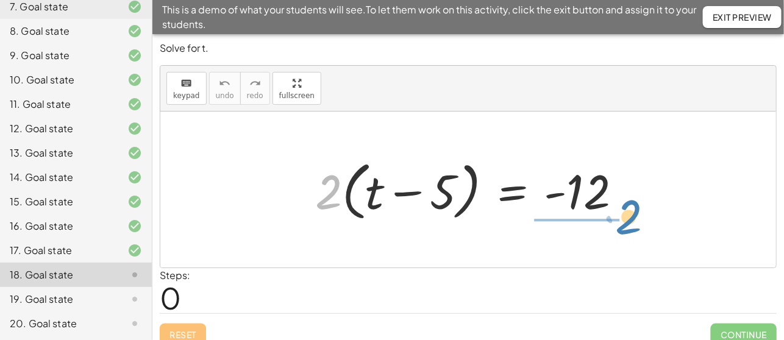
drag, startPoint x: 338, startPoint y: 194, endPoint x: 640, endPoint y: 216, distance: 302.1
click at [640, 216] on div "· 2 · 2 · ( + t − 5 ) = - 12" at bounding box center [469, 190] width 344 height 76
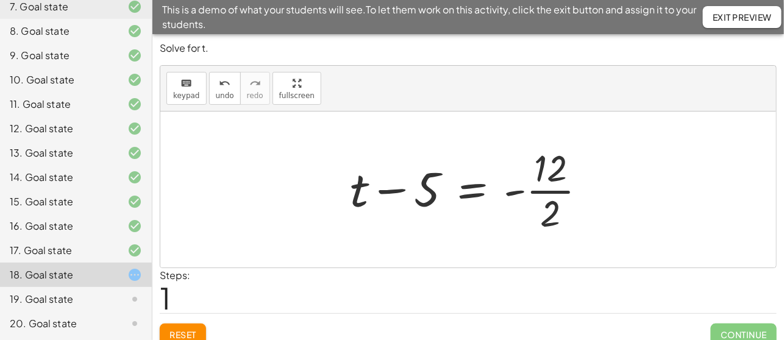
click at [541, 190] on div at bounding box center [473, 190] width 259 height 94
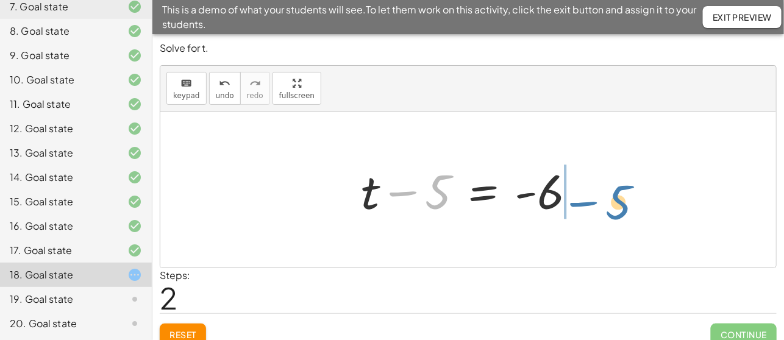
drag, startPoint x: 429, startPoint y: 193, endPoint x: 610, endPoint y: 202, distance: 181.4
click at [610, 202] on div "· 2 · ( + t − 5 ) = - 12 + t − 5 = - · 12 · 2 − 5 + t − 5 = - 6" at bounding box center [468, 190] width 616 height 156
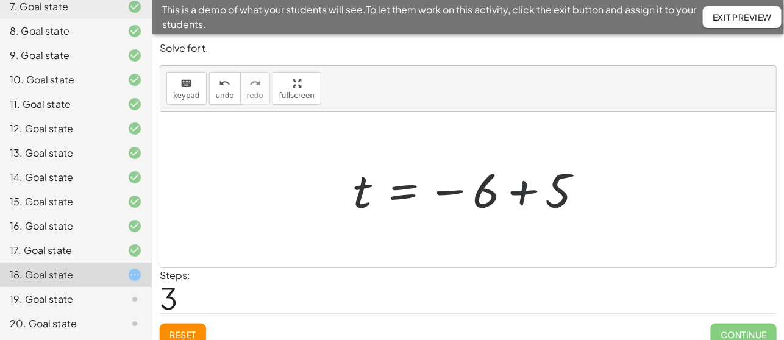
click at [520, 191] on div at bounding box center [473, 190] width 252 height 60
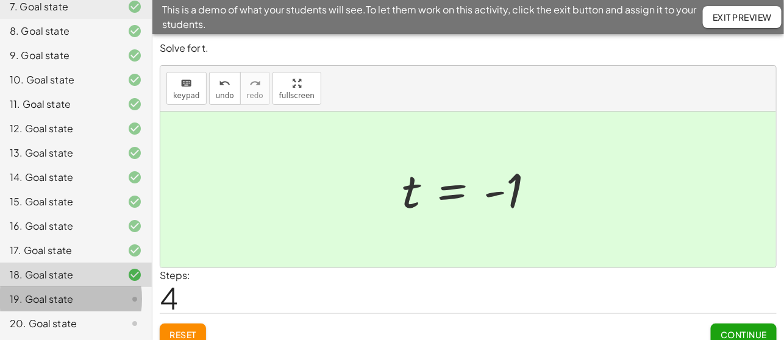
click at [27, 304] on div "19. Goal state" at bounding box center [59, 299] width 98 height 15
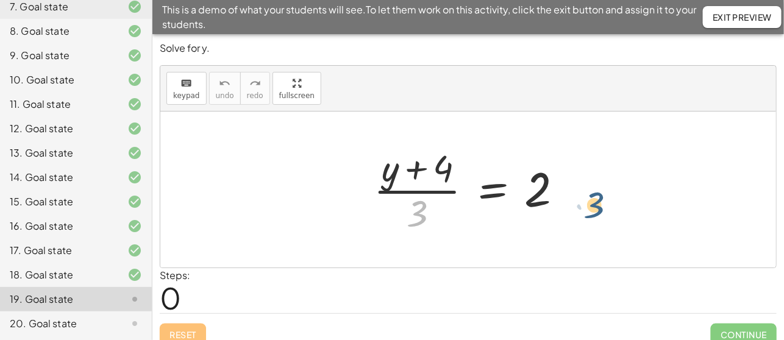
drag, startPoint x: 413, startPoint y: 216, endPoint x: 591, endPoint y: 207, distance: 178.3
drag, startPoint x: 424, startPoint y: 212, endPoint x: 560, endPoint y: 169, distance: 142.5
click at [560, 169] on div at bounding box center [473, 190] width 211 height 94
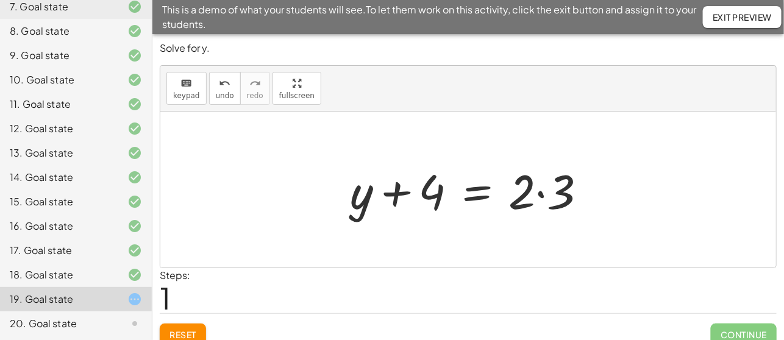
click at [541, 195] on div at bounding box center [473, 190] width 259 height 63
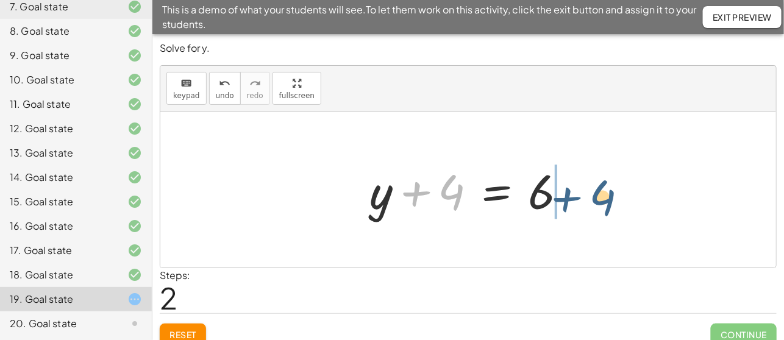
drag, startPoint x: 426, startPoint y: 198, endPoint x: 577, endPoint y: 203, distance: 151.3
click at [577, 203] on div at bounding box center [473, 190] width 220 height 63
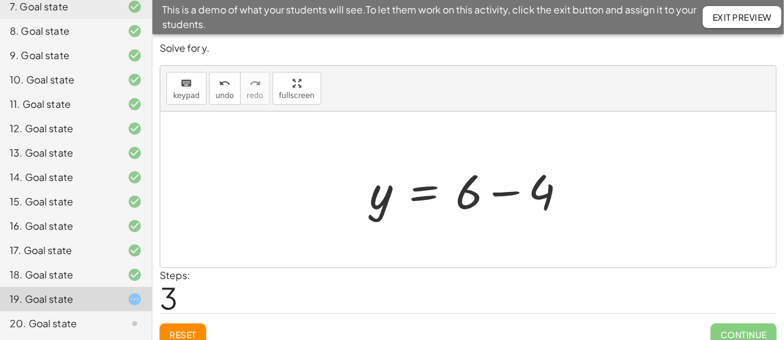
click at [501, 195] on div at bounding box center [473, 190] width 220 height 63
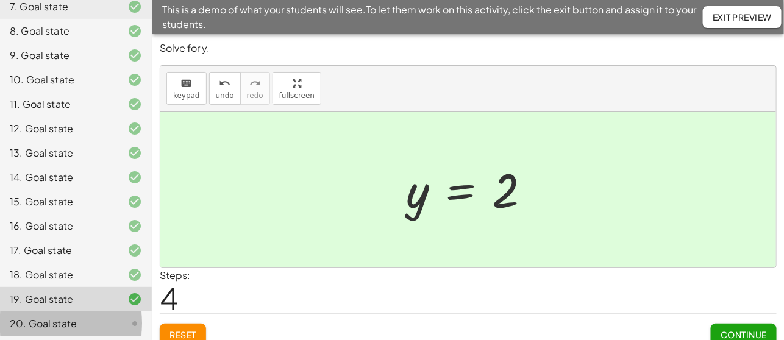
click at [70, 325] on div "20. Goal state" at bounding box center [59, 323] width 98 height 15
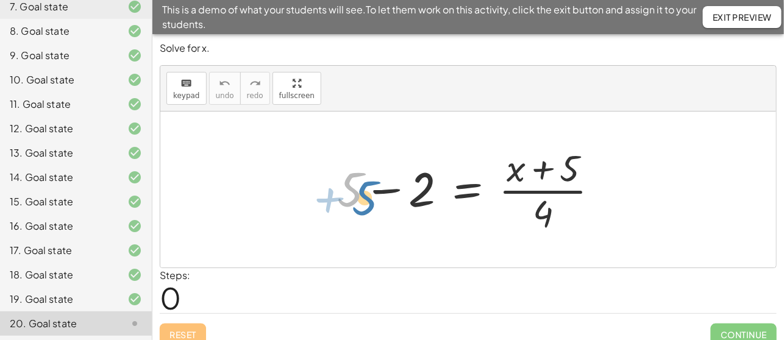
drag, startPoint x: 352, startPoint y: 191, endPoint x: 332, endPoint y: 196, distance: 21.3
click at [332, 196] on div at bounding box center [473, 190] width 284 height 94
click at [385, 190] on div at bounding box center [473, 190] width 284 height 94
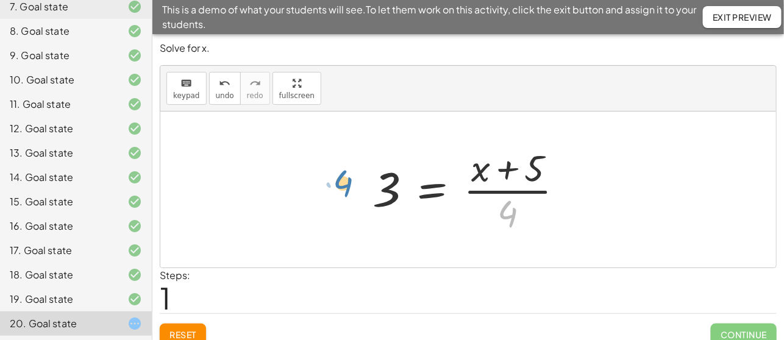
drag, startPoint x: 503, startPoint y: 214, endPoint x: 338, endPoint y: 184, distance: 167.4
drag, startPoint x: 510, startPoint y: 213, endPoint x: 351, endPoint y: 195, distance: 159.6
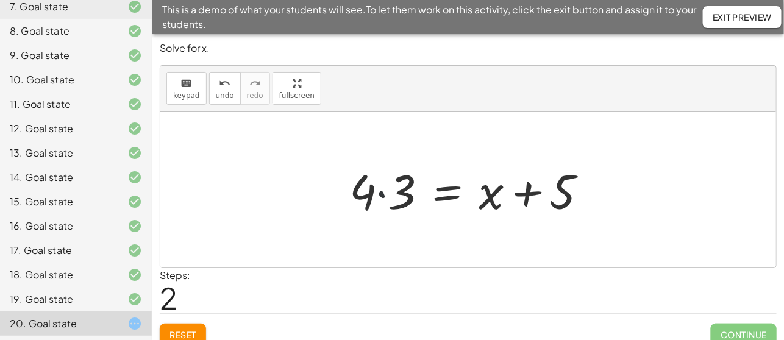
click at [377, 191] on div at bounding box center [473, 190] width 260 height 63
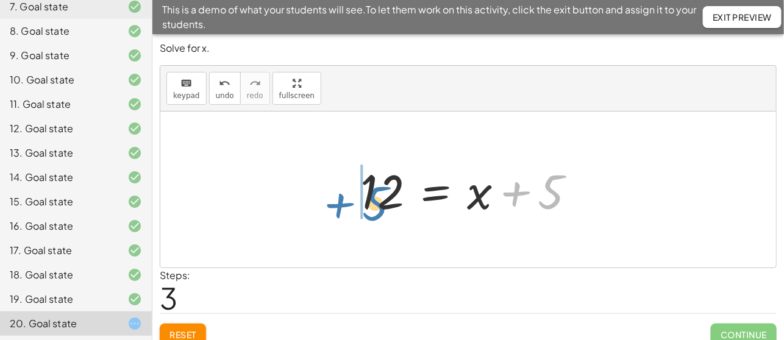
drag, startPoint x: 544, startPoint y: 198, endPoint x: 368, endPoint y: 209, distance: 176.6
click at [368, 209] on div at bounding box center [472, 190] width 237 height 63
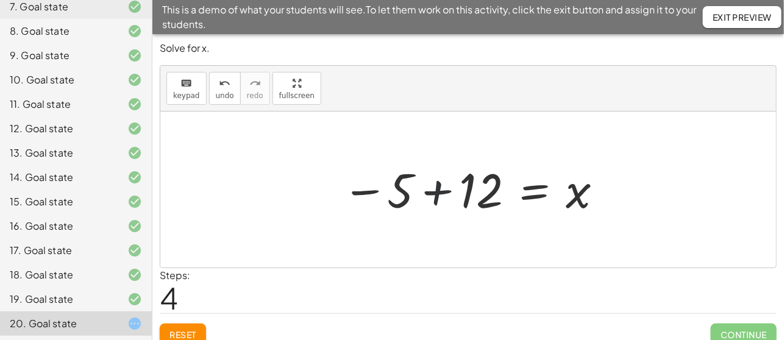
click at [433, 195] on div at bounding box center [473, 190] width 275 height 60
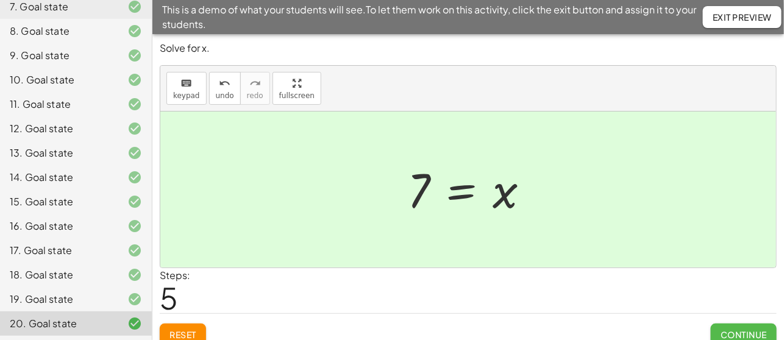
click at [721, 329] on span "Continue" at bounding box center [744, 334] width 46 height 11
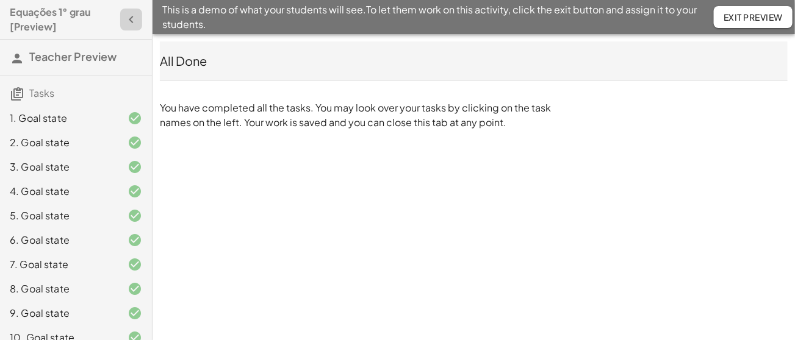
click at [124, 18] on icon "button" at bounding box center [131, 19] width 15 height 15
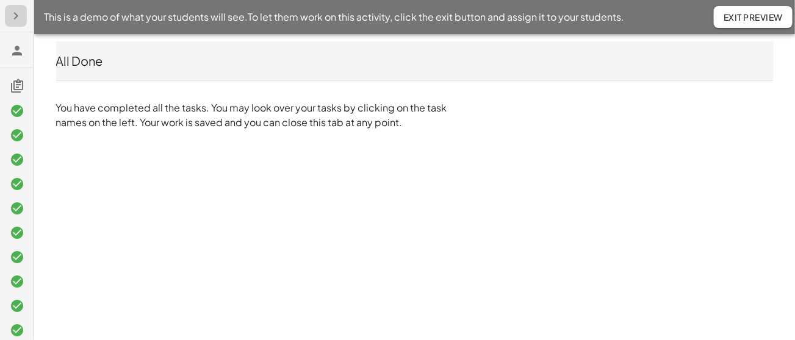
click at [17, 11] on icon "button" at bounding box center [16, 16] width 15 height 15
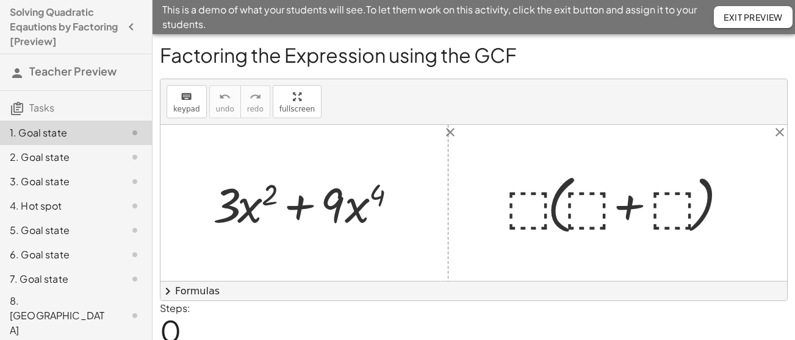
click at [318, 226] on div at bounding box center [309, 203] width 204 height 63
click at [349, 221] on div at bounding box center [309, 203] width 204 height 63
click at [519, 198] on div at bounding box center [617, 203] width 236 height 70
click at [0, 0] on div "x y ⬚ 2 ⬚ n 7 8 9 + – ( ) √ 4 5 6 × ÷ , ⬚ < > 1 2 3 f(x) abc αβγ | a | 0 . =" at bounding box center [0, 0] width 0 height 0
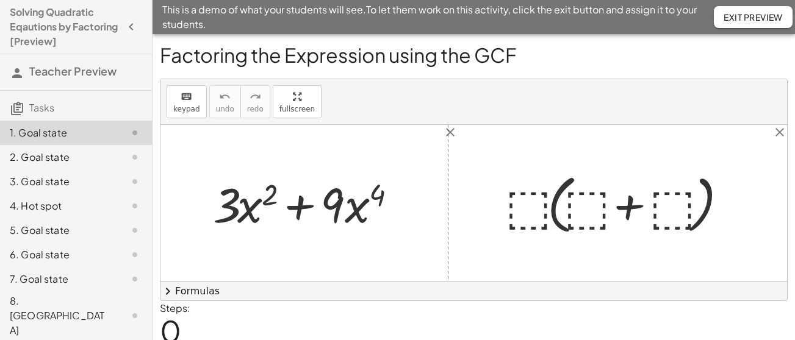
click at [0, 0] on div "x y ⬚ 2 ⬚ n 7 8 9 + – ( ) √ 4 5 6 × ÷ , ⬚ < > 1 2 3 f(x) abc αβγ | a | 0 . =" at bounding box center [0, 0] width 0 height 0
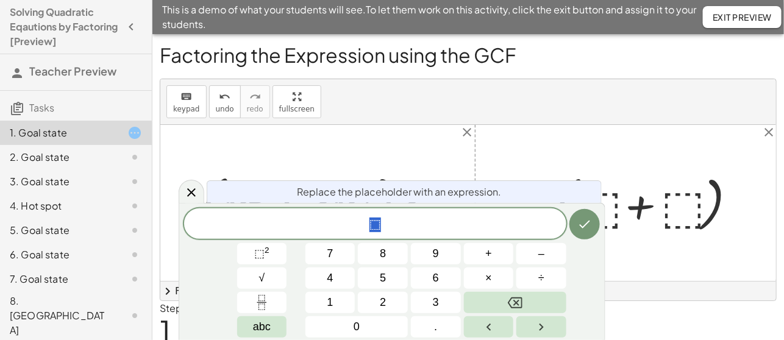
click at [443, 158] on div at bounding box center [468, 203] width 616 height 156
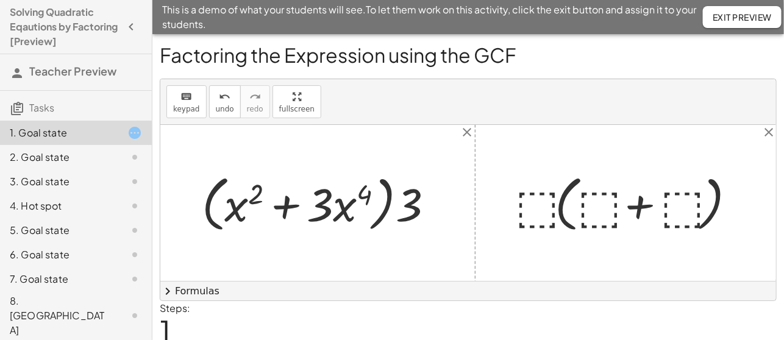
click at [524, 199] on div at bounding box center [630, 203] width 243 height 67
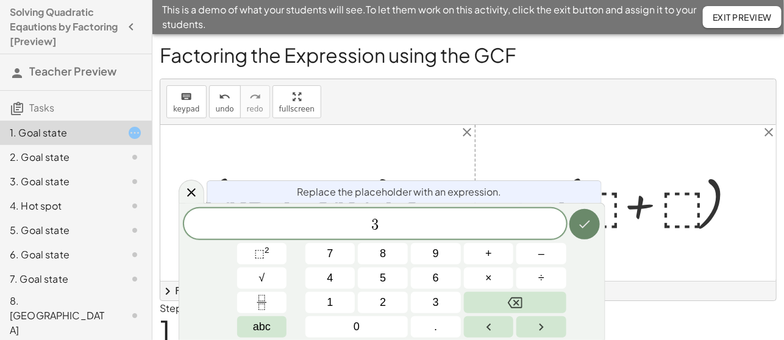
click at [591, 226] on icon "Done" at bounding box center [584, 224] width 15 height 15
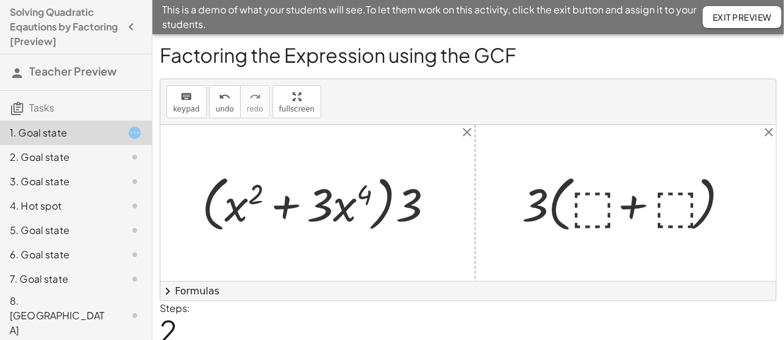
click at [588, 210] on div at bounding box center [630, 203] width 229 height 67
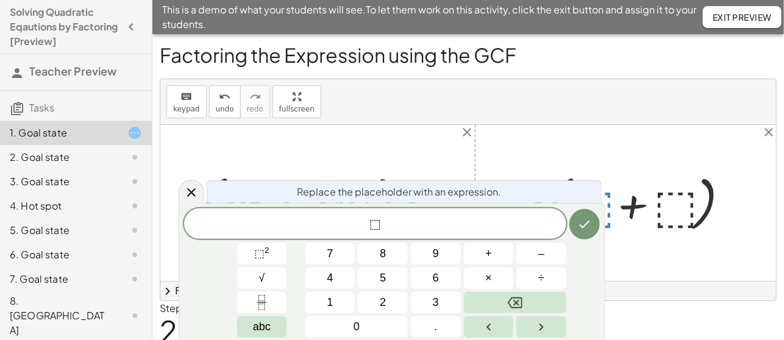
click at [562, 166] on div "· ⬚ · ( + ⬚ + ⬚ ) · · ( + ⬚ + ⬚ ) 3" at bounding box center [626, 202] width 245 height 73
click at [436, 162] on div at bounding box center [468, 203] width 616 height 156
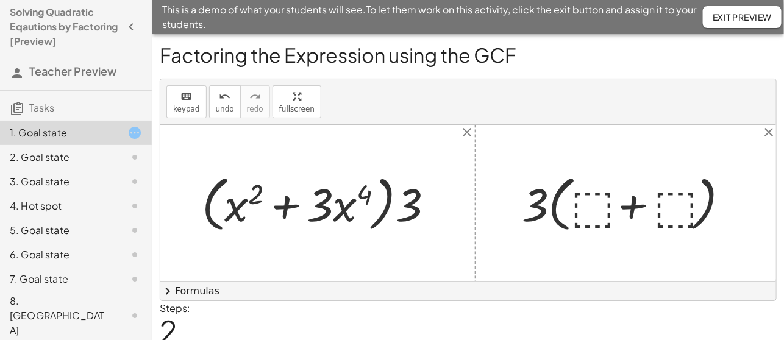
click at [541, 209] on div at bounding box center [630, 203] width 229 height 67
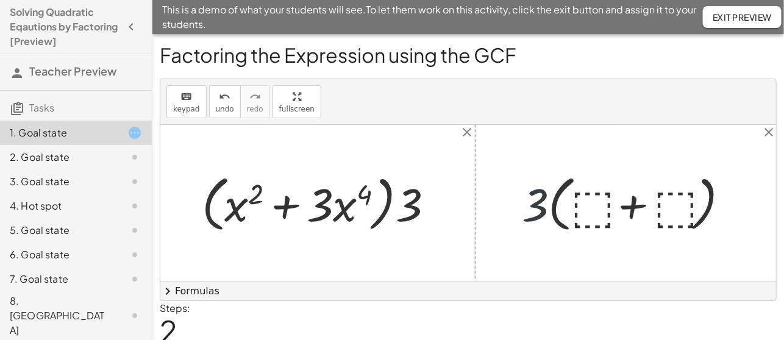
click at [541, 209] on div at bounding box center [630, 203] width 229 height 67
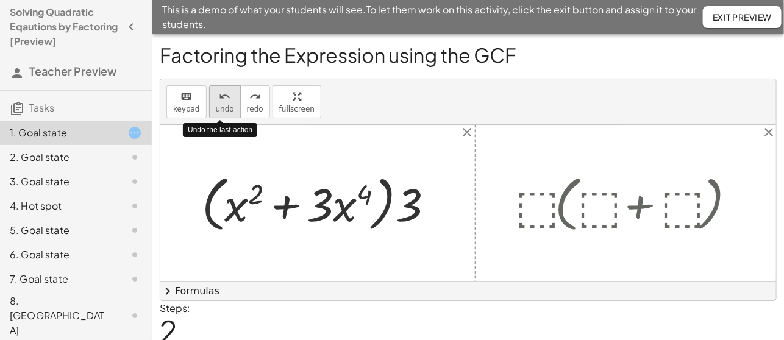
click at [219, 98] on icon "undo" at bounding box center [225, 97] width 12 height 15
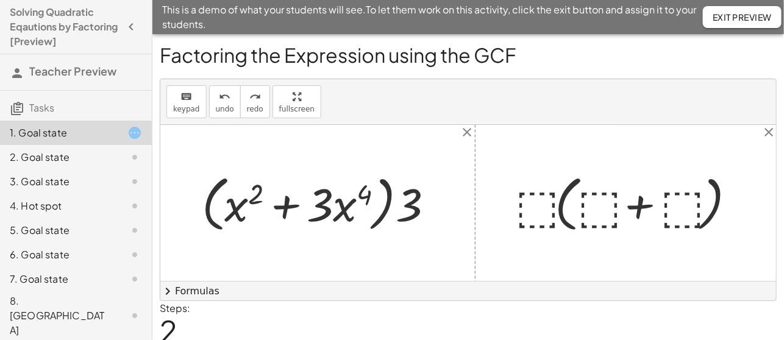
click at [530, 207] on div at bounding box center [630, 203] width 243 height 67
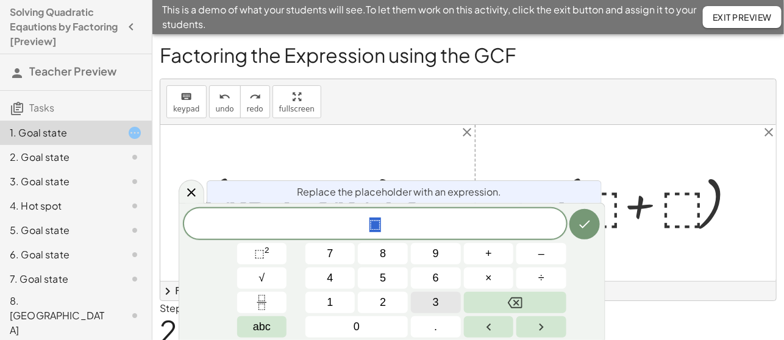
click at [436, 304] on span "3" at bounding box center [436, 303] width 6 height 16
click at [265, 255] on span "⬚ 2" at bounding box center [261, 254] width 15 height 16
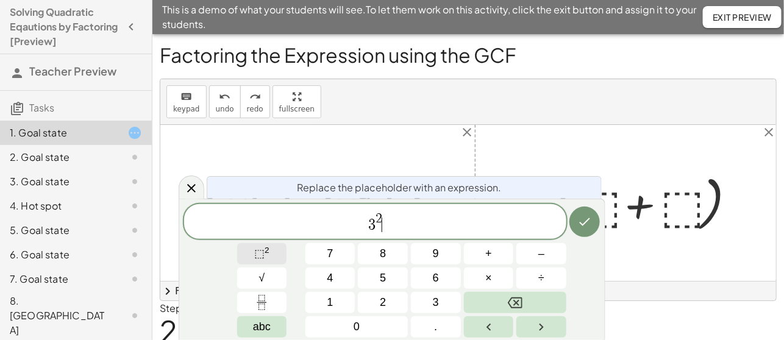
click at [260, 252] on span "⬚" at bounding box center [259, 254] width 10 height 12
click at [265, 329] on span "abc" at bounding box center [262, 327] width 18 height 16
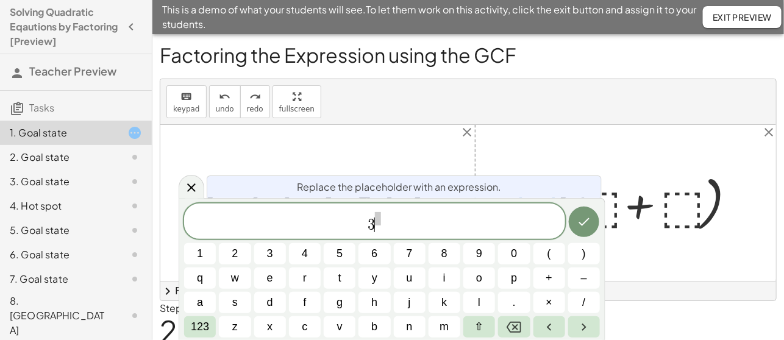
click at [373, 229] on span "3" at bounding box center [371, 225] width 7 height 15
click at [380, 221] on span "​" at bounding box center [382, 219] width 6 height 13
click at [235, 255] on span "2" at bounding box center [235, 254] width 6 height 16
click at [580, 224] on icon "Done" at bounding box center [584, 222] width 11 height 8
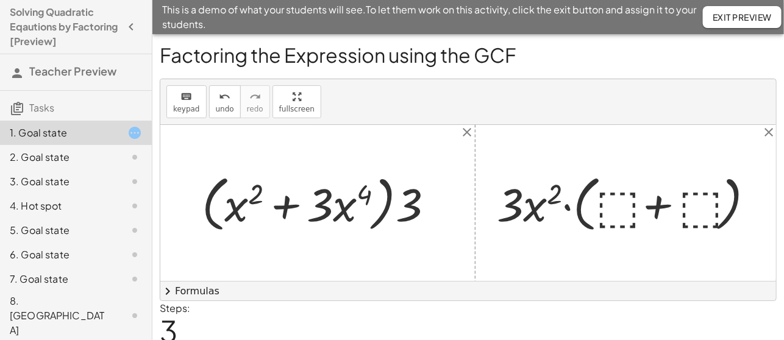
click at [611, 208] on div at bounding box center [630, 203] width 279 height 67
